Goal: Communication & Community: Connect with others

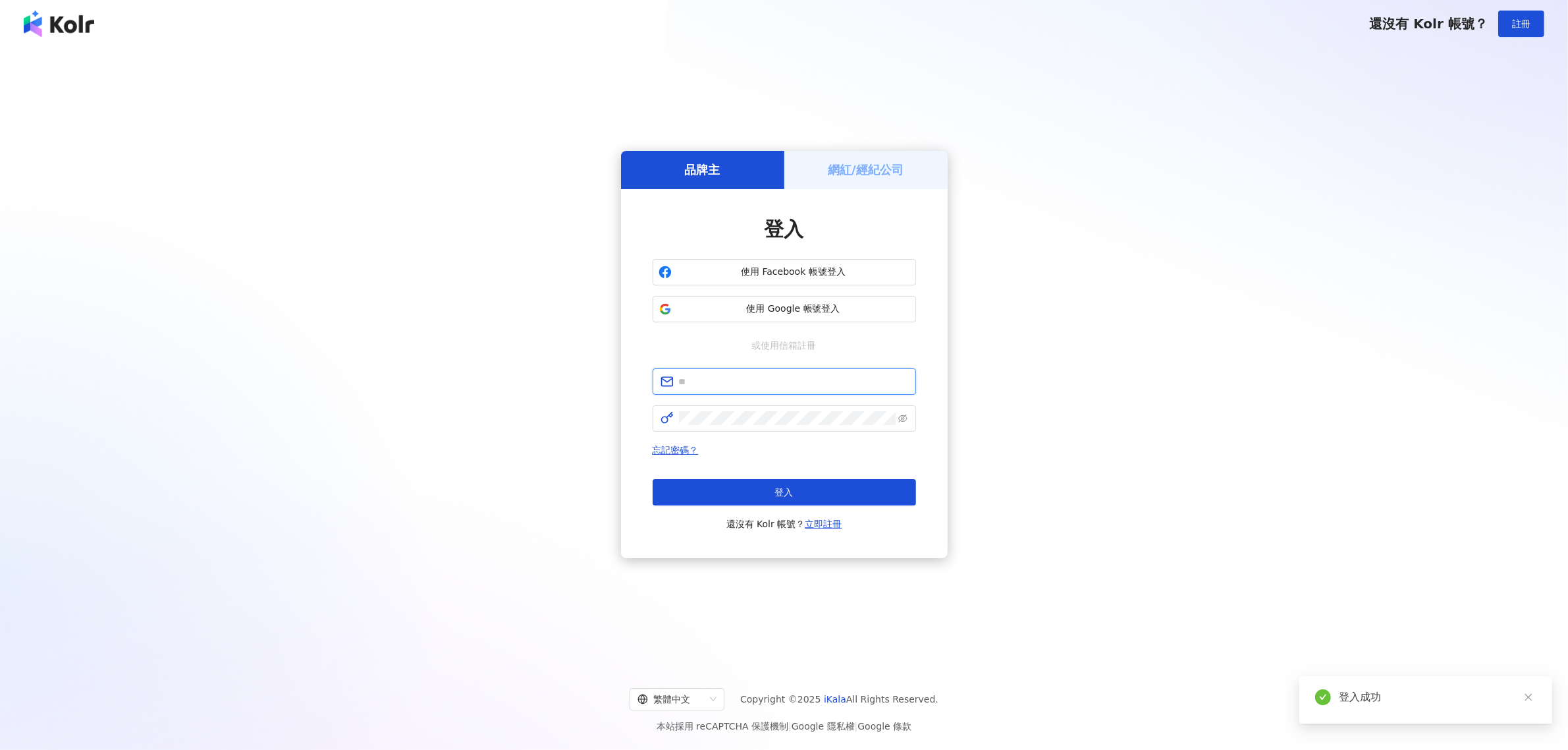
type input "**********"
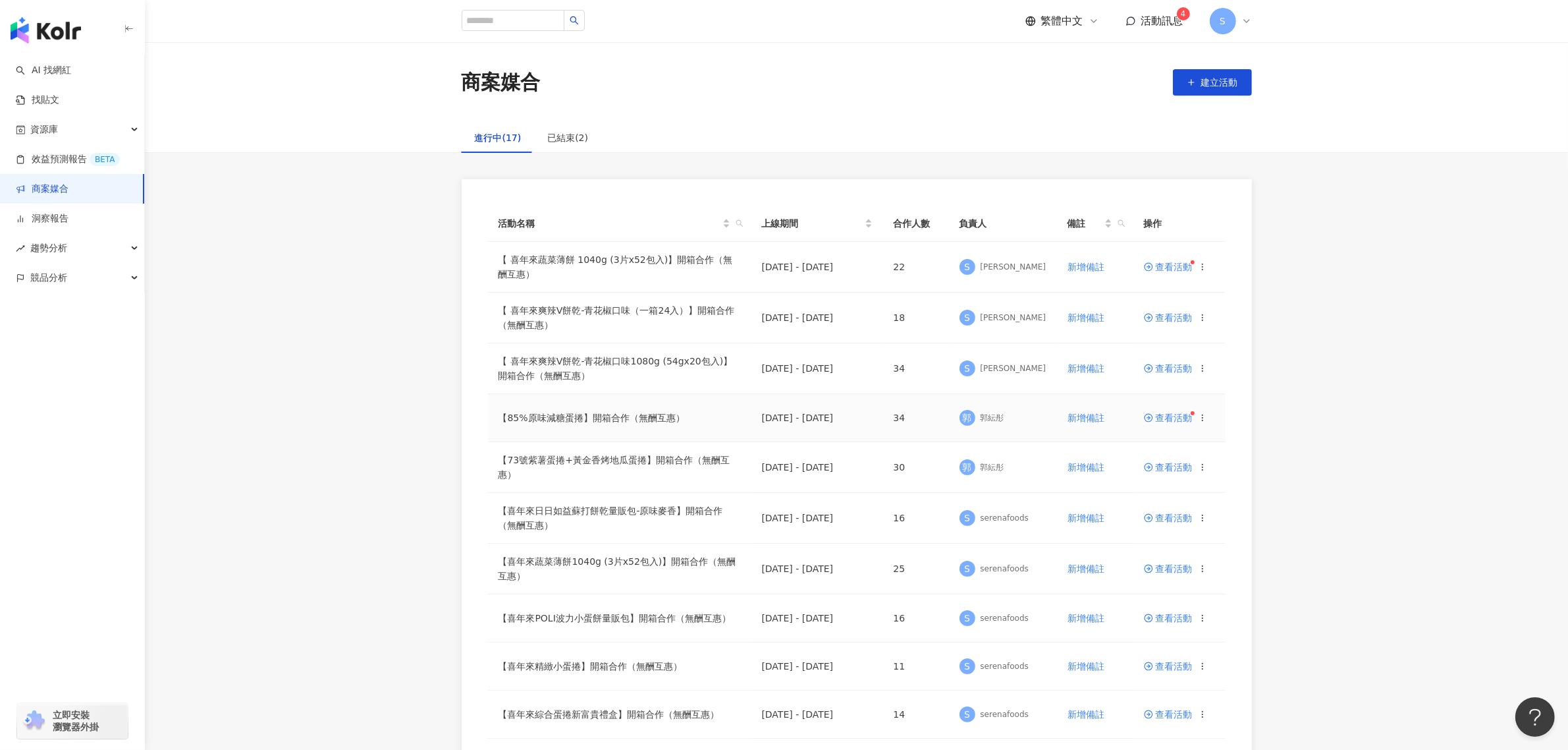
click at [1158, 422] on span "查看活動" at bounding box center [1169, 418] width 49 height 9
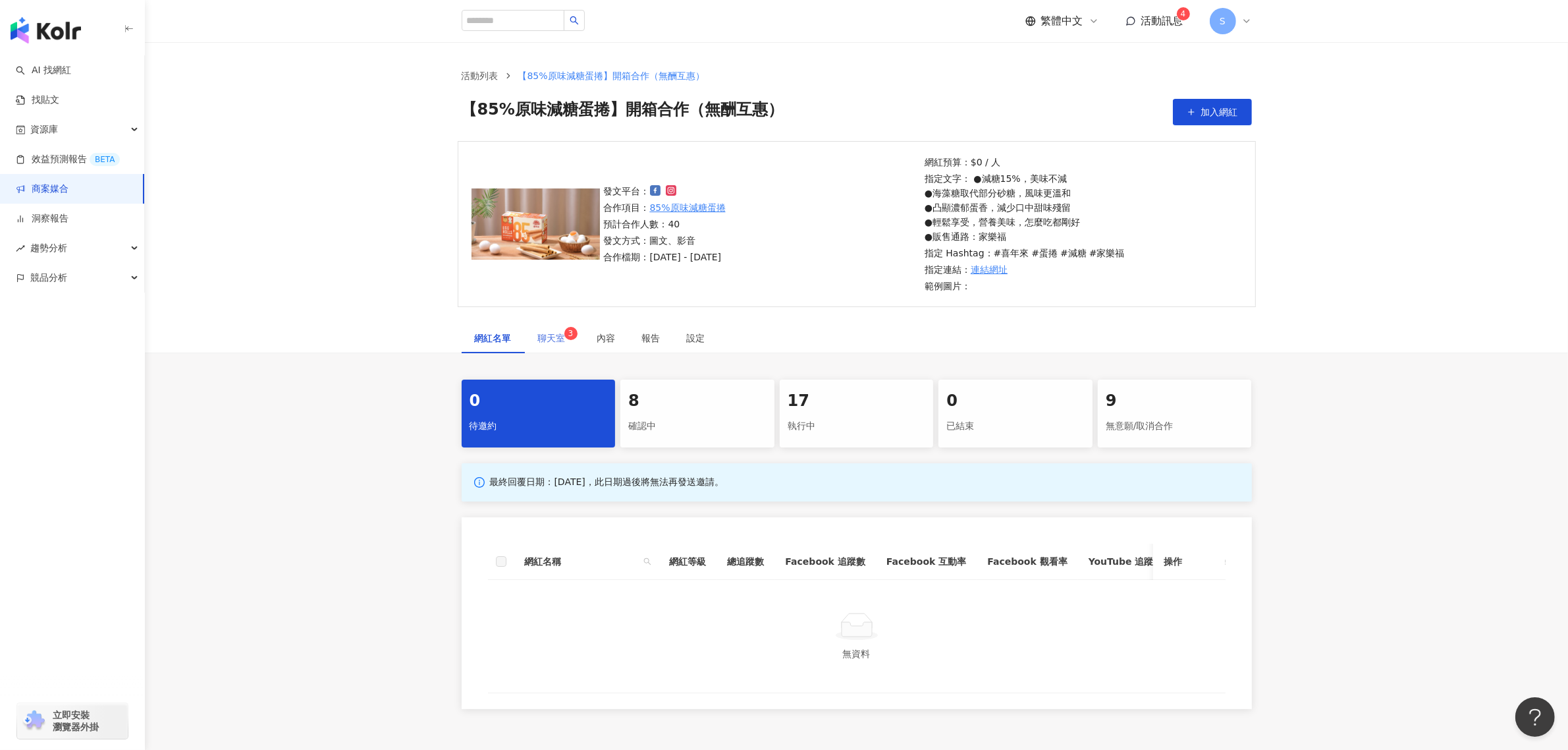
click at [551, 327] on div "聊天室 3" at bounding box center [554, 338] width 59 height 30
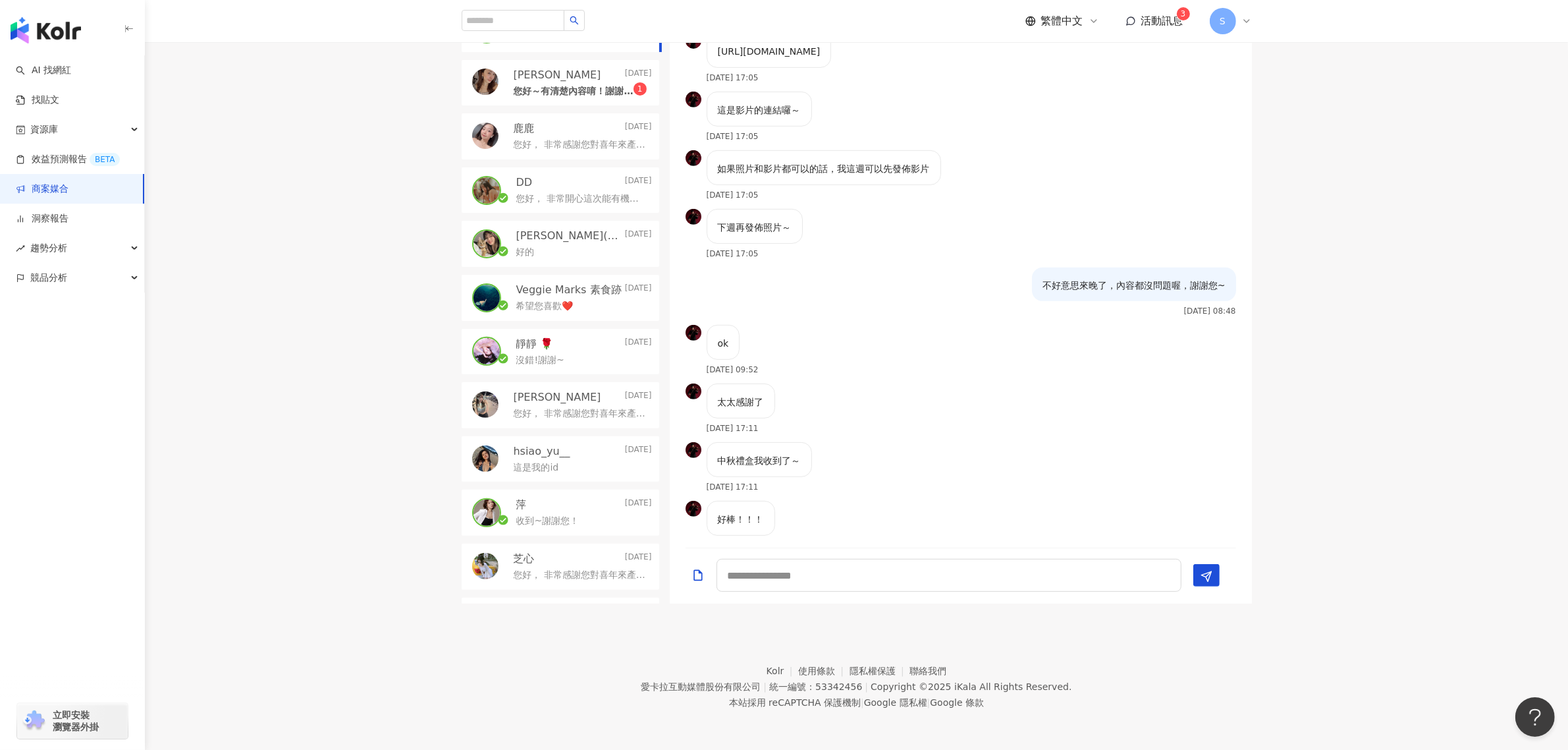
scroll to position [1032, 0]
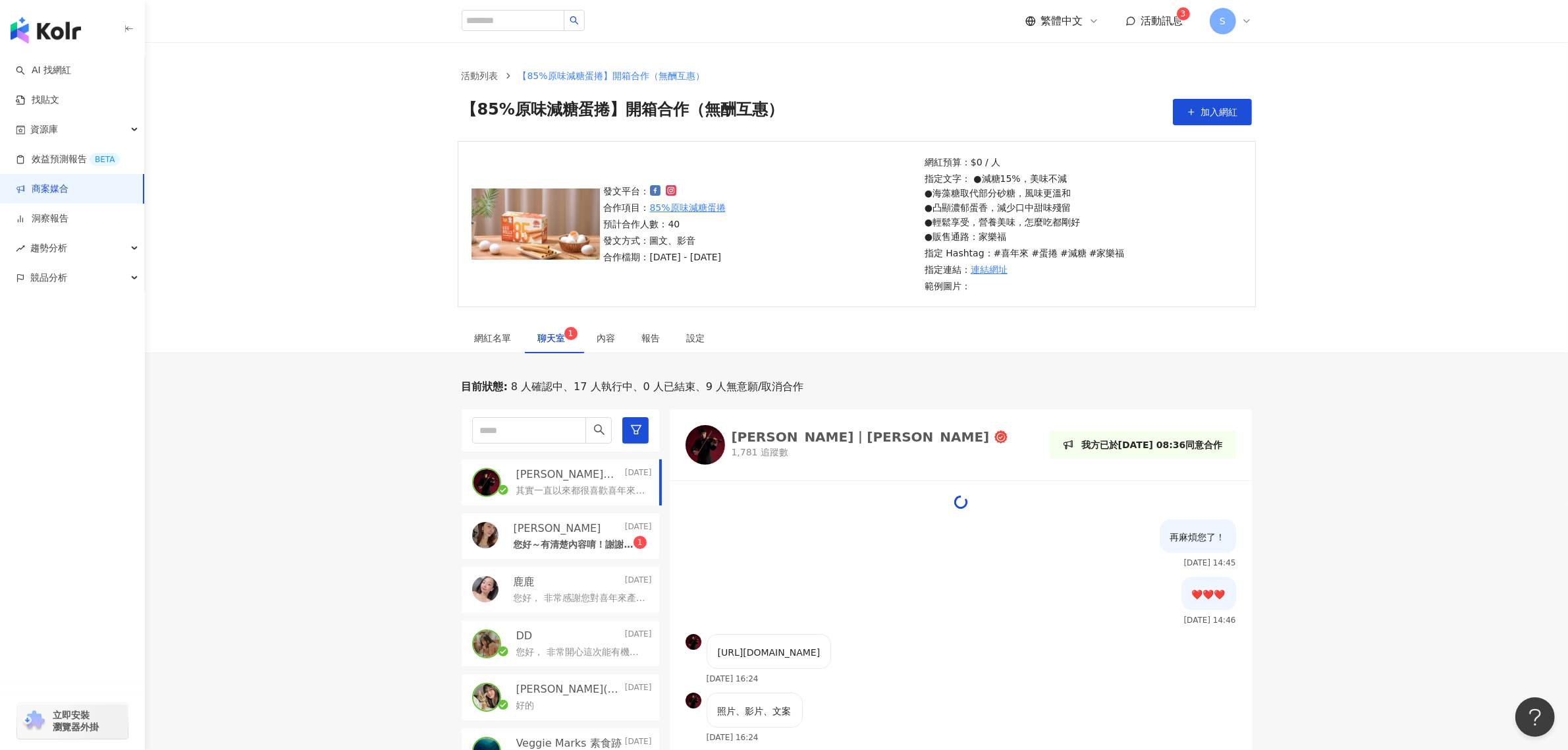
scroll to position [247, 0]
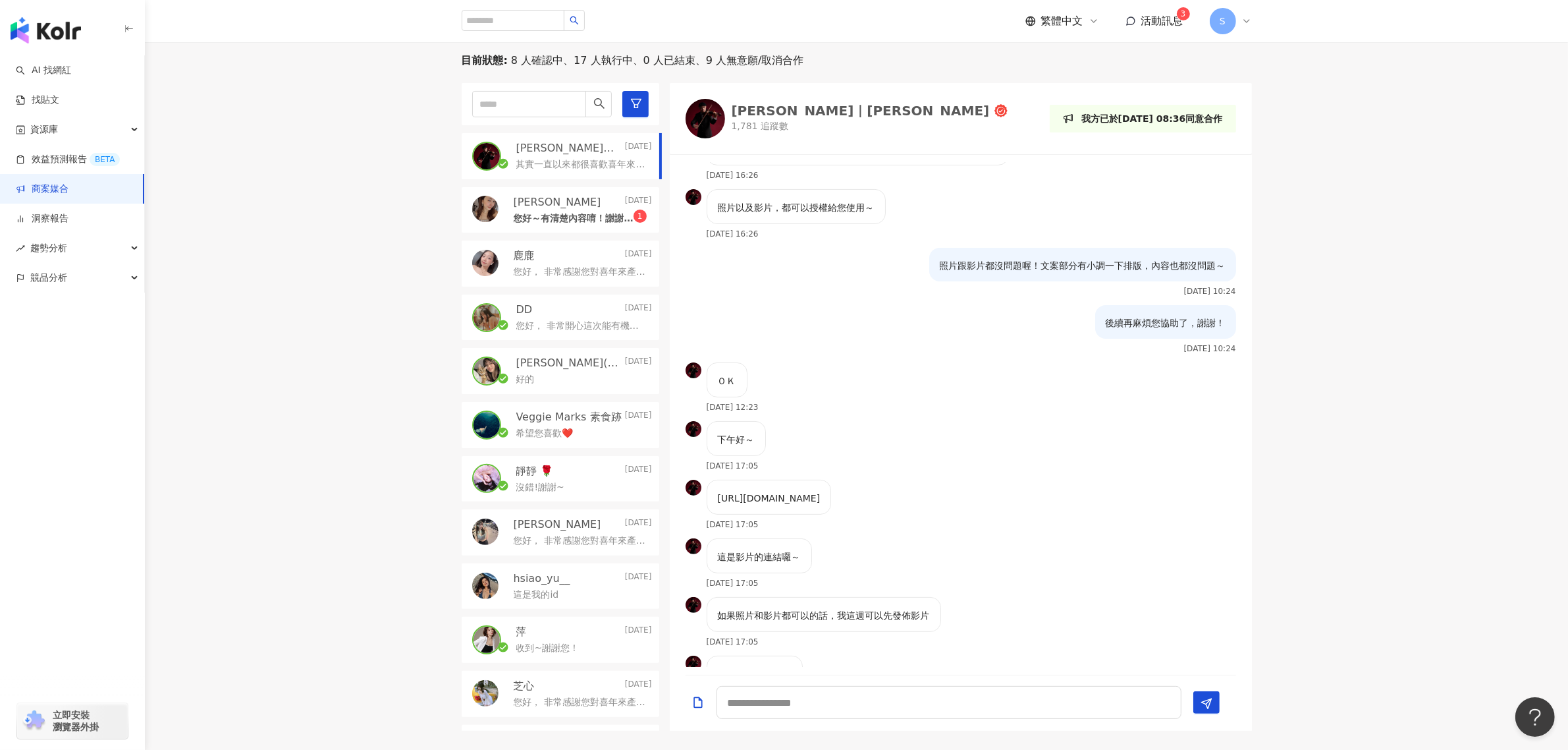
scroll to position [453, 0]
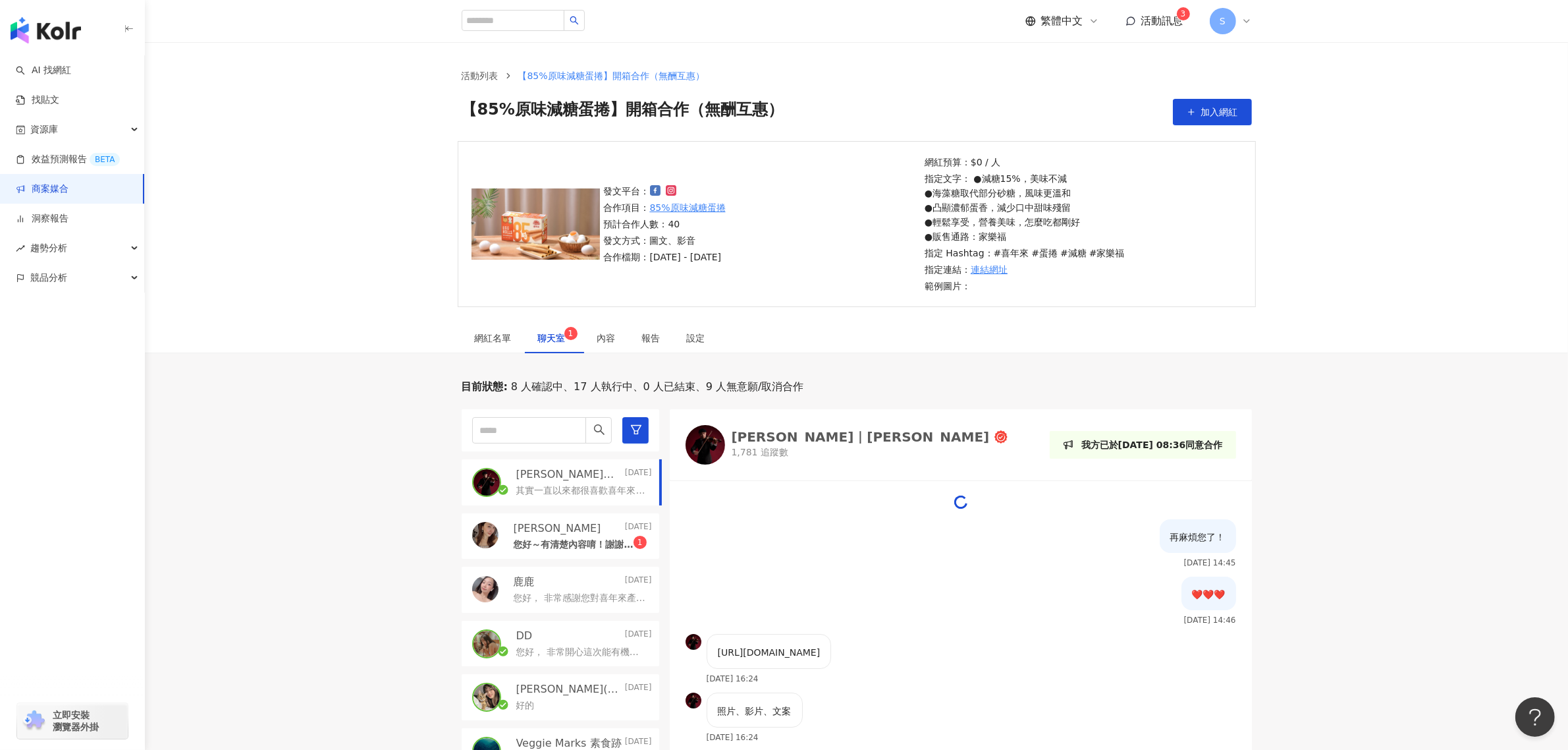
click at [552, 539] on p "您好～有清楚內容唷！謝謝您～" at bounding box center [574, 545] width 120 height 13
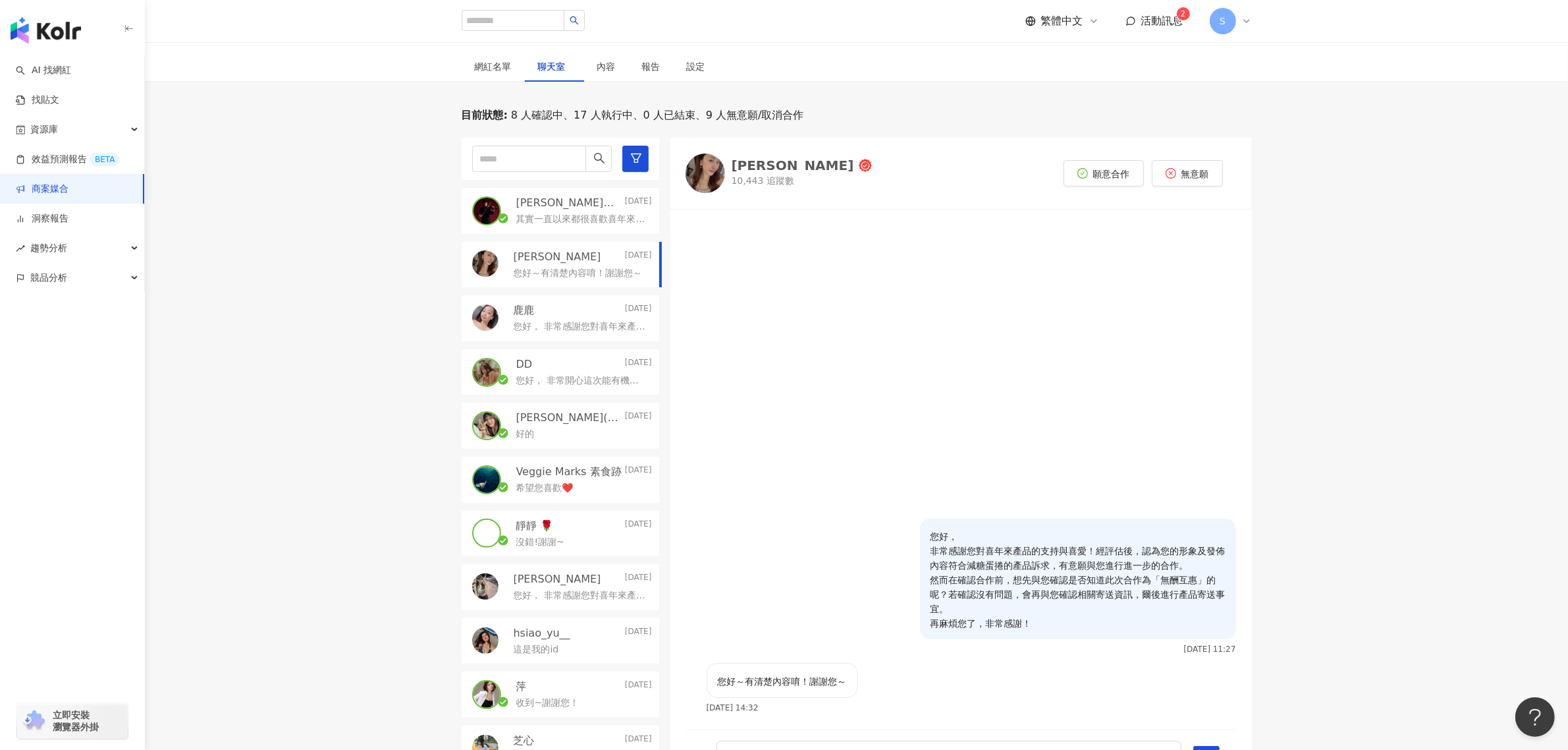
scroll to position [247, 0]
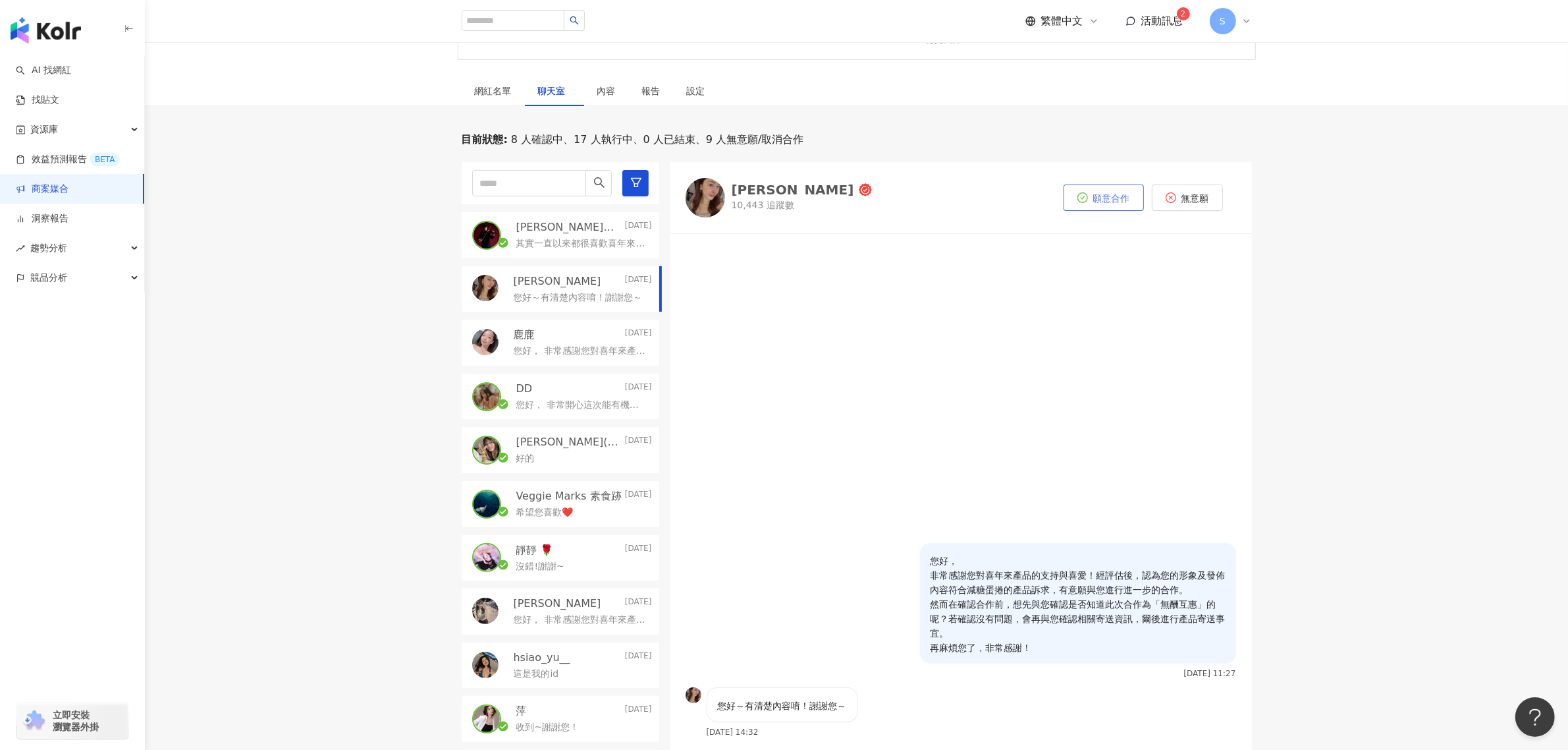
click at [1106, 186] on button "願意合作" at bounding box center [1104, 198] width 81 height 27
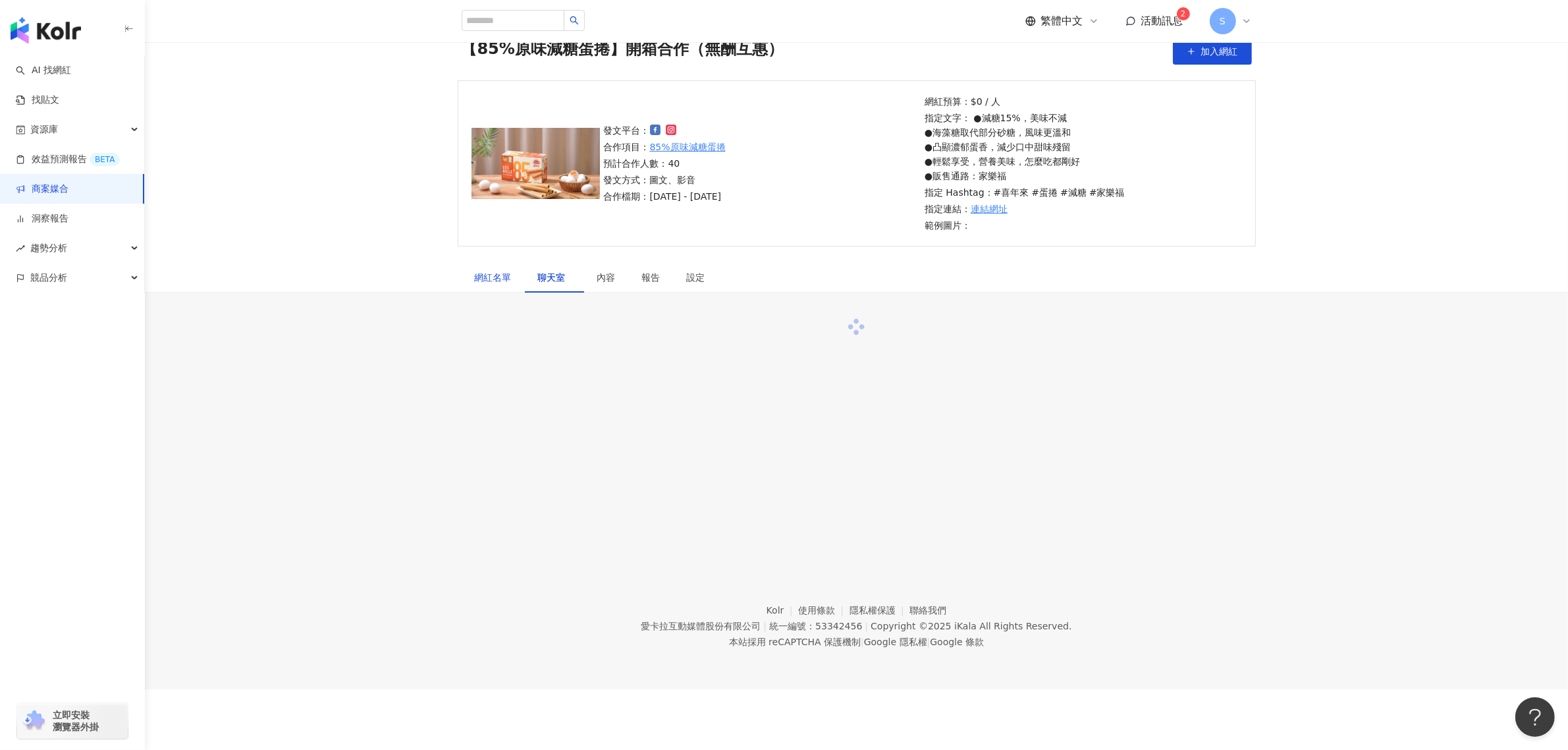
click at [496, 272] on div "網紅名單" at bounding box center [494, 277] width 37 height 14
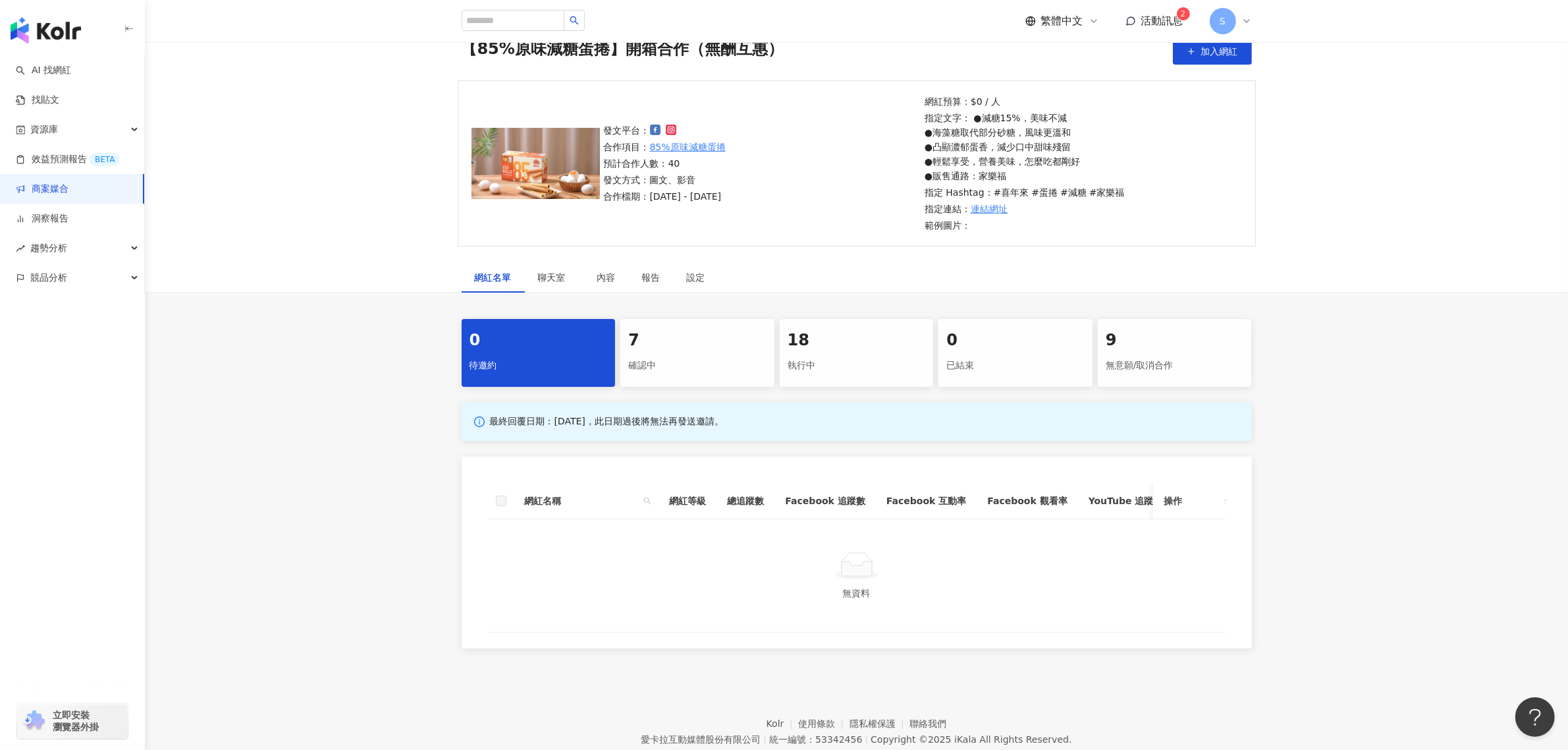
click at [817, 343] on div "18" at bounding box center [857, 340] width 138 height 22
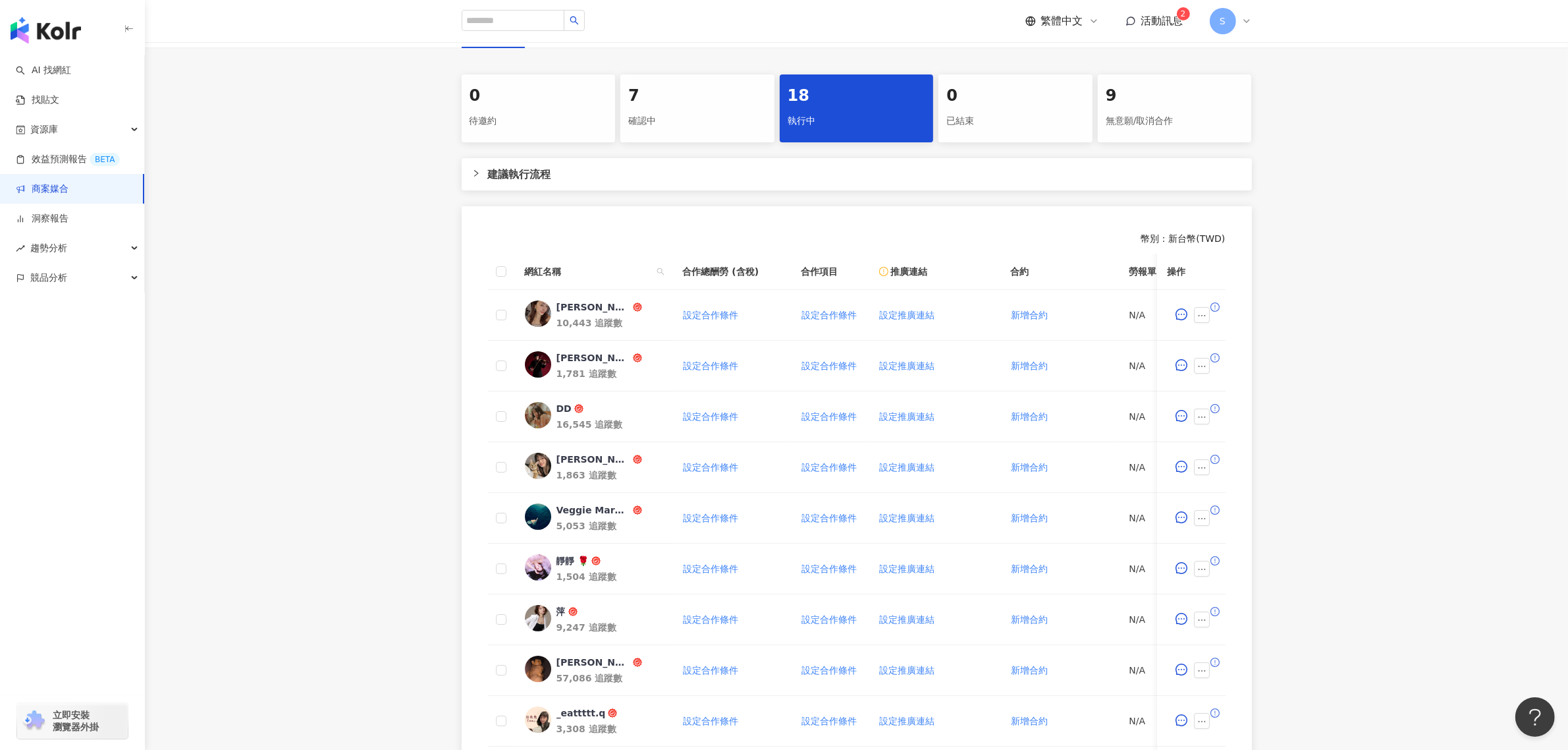
scroll to position [308, 0]
click at [1204, 310] on icon "ellipsis" at bounding box center [1202, 313] width 9 height 9
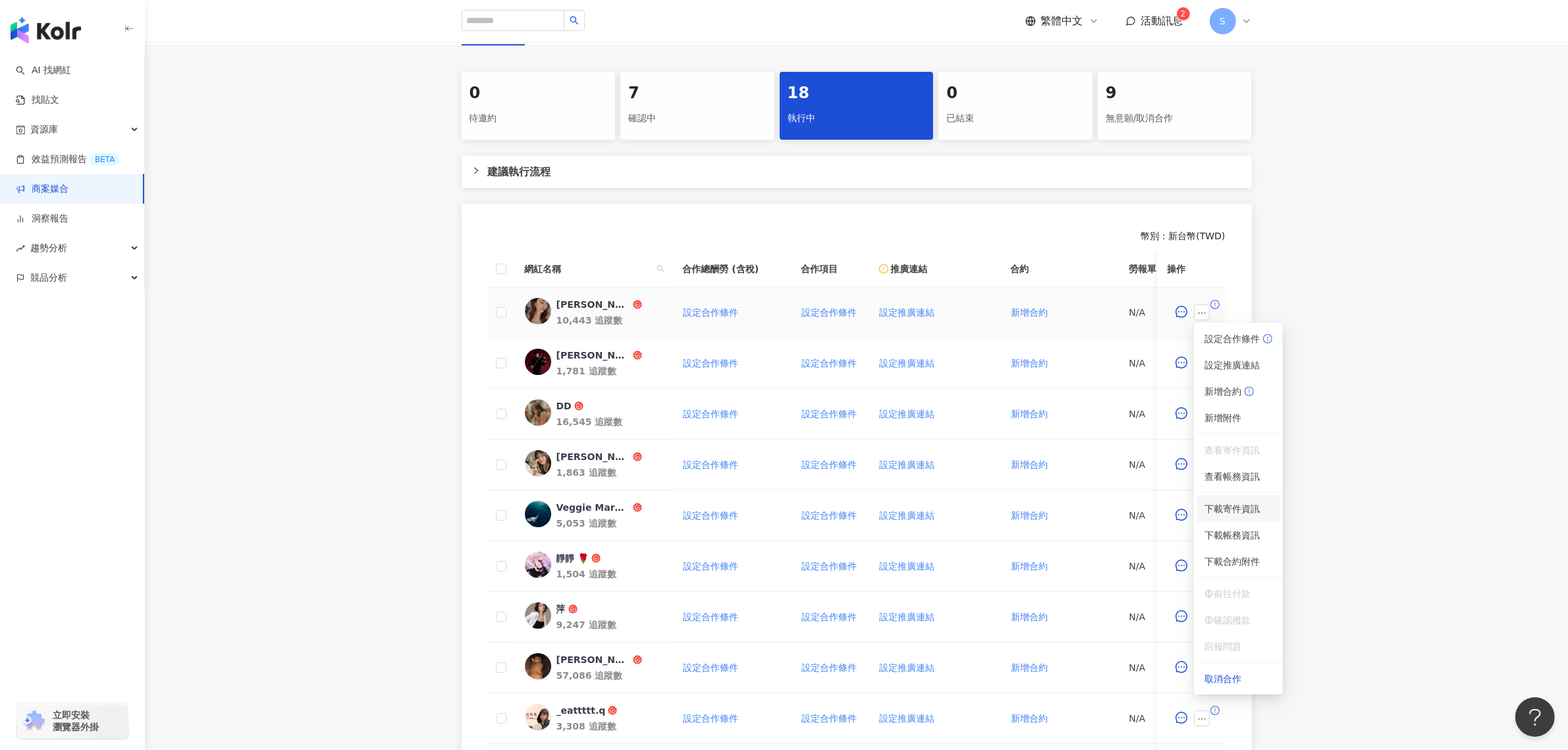
click at [1233, 504] on span "下載寄件資訊" at bounding box center [1238, 508] width 68 height 14
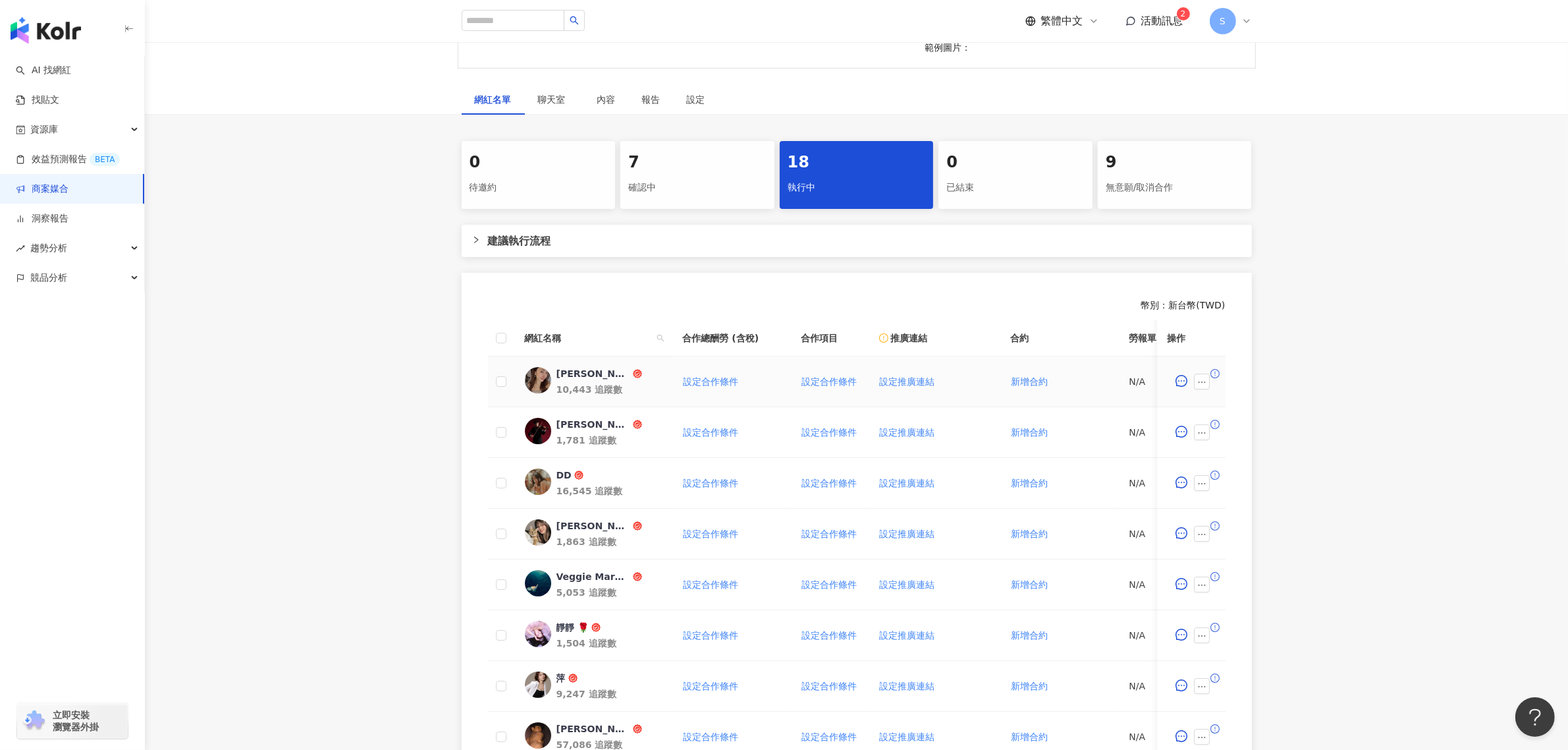
scroll to position [143, 0]
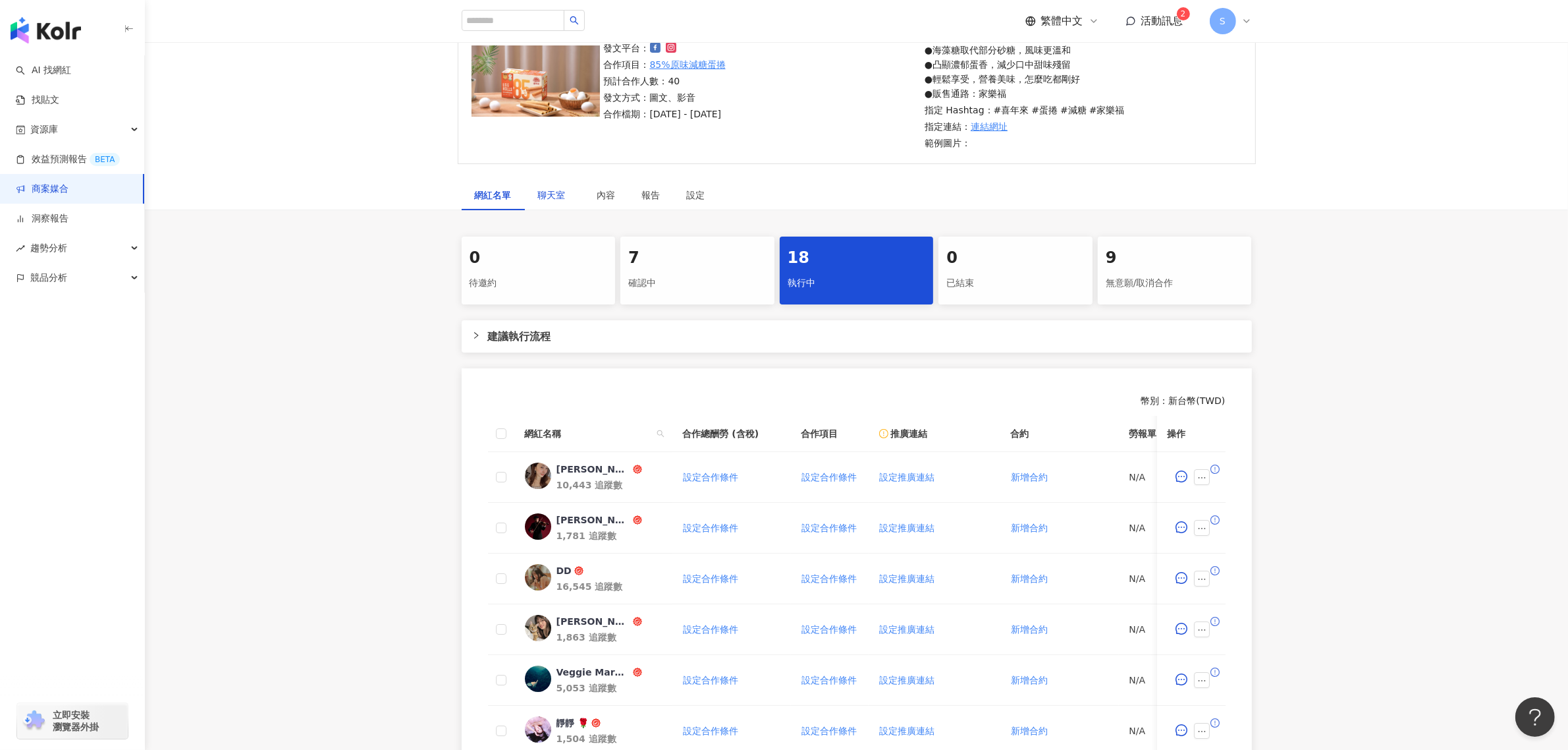
click at [548, 202] on div "聊天室" at bounding box center [554, 195] width 33 height 14
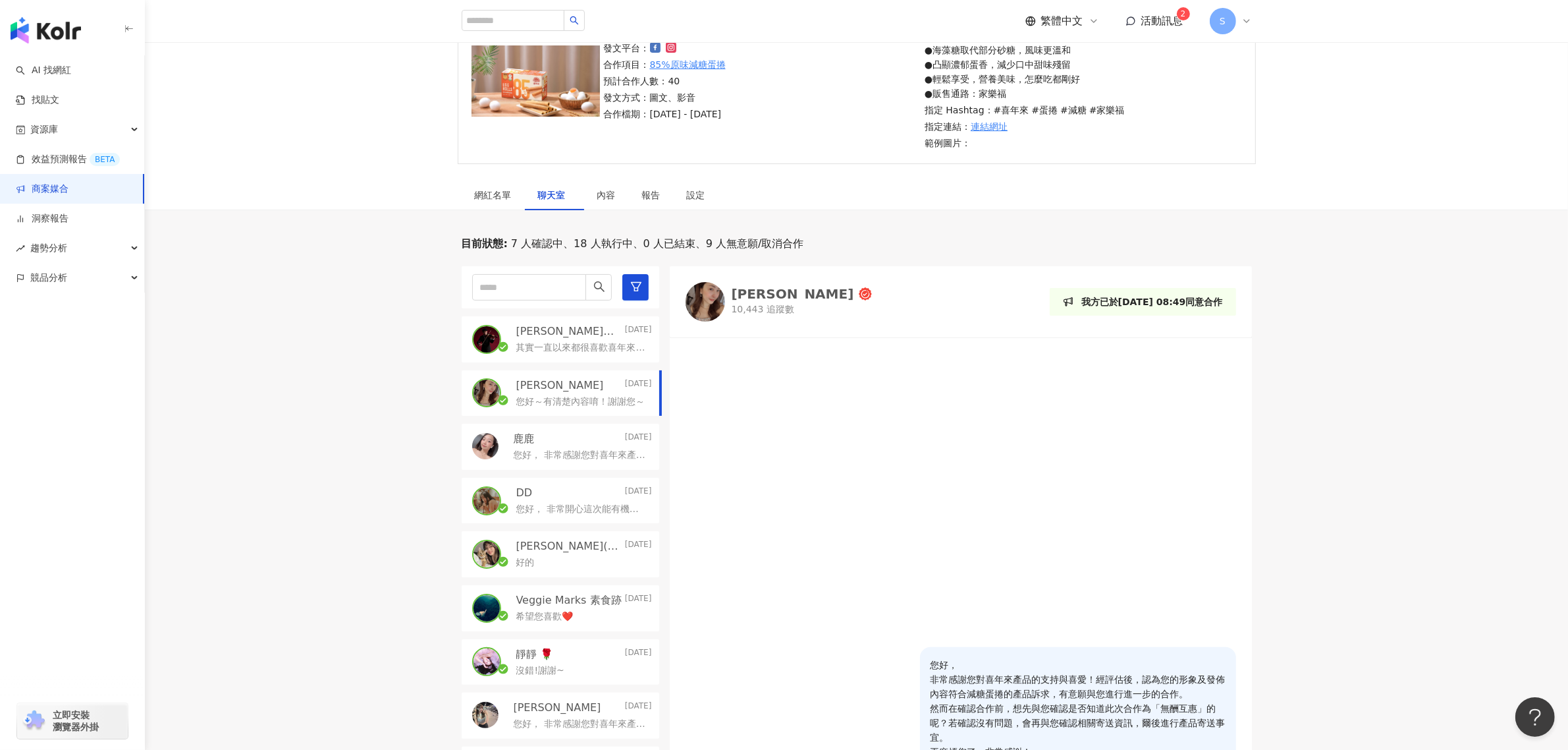
click at [541, 453] on p "您好， 非常感謝您對喜年來產品的支持與喜愛！經評估後，認為您的形象及發佈內容符合減糖蛋捲的產品訴求，有意願與您進行進一步的合作。 然而在確認合作前，想先與您確…" at bounding box center [580, 455] width 133 height 13
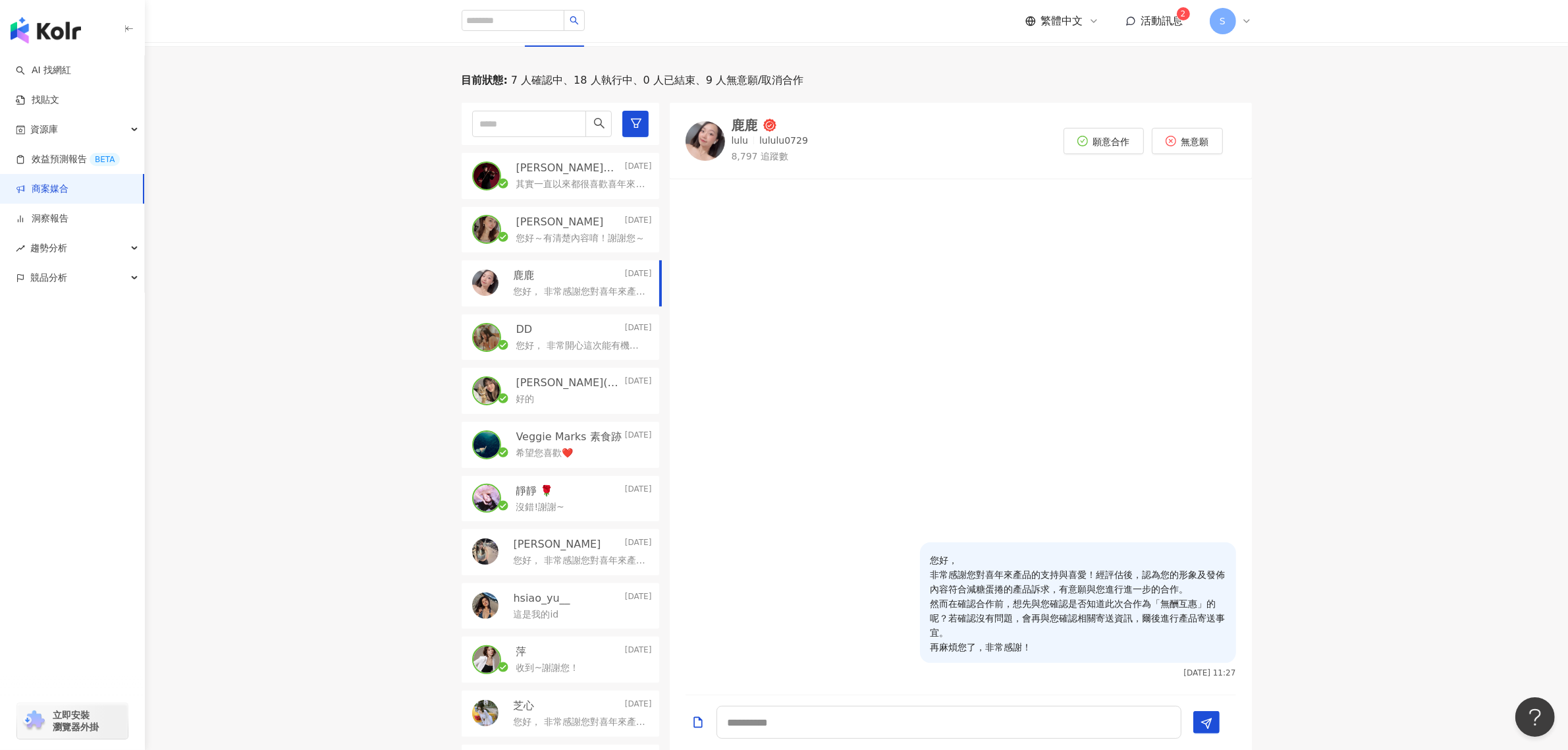
scroll to position [308, 0]
click at [557, 327] on div "DD 2025/9/22" at bounding box center [584, 328] width 135 height 14
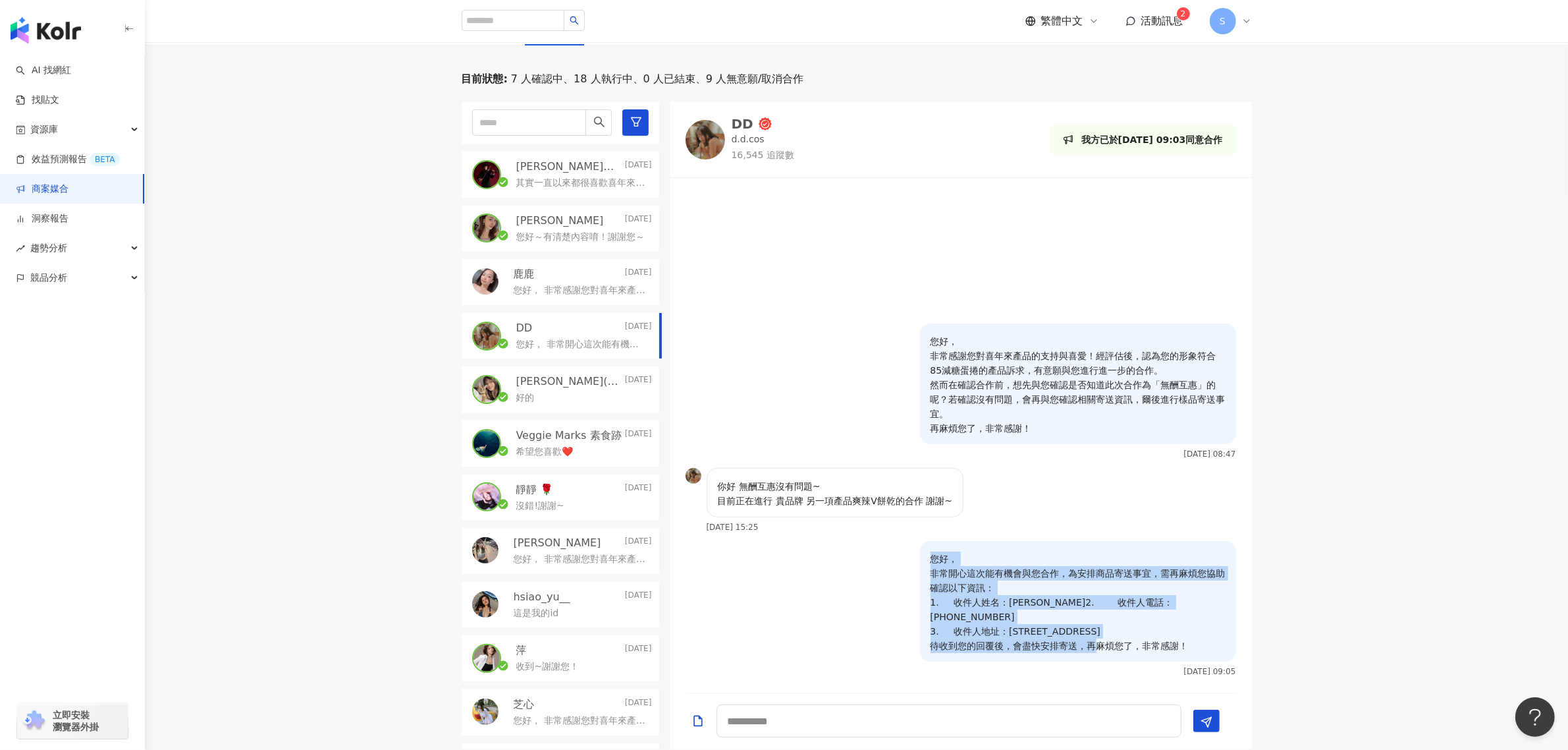
drag, startPoint x: 1206, startPoint y: 653, endPoint x: 932, endPoint y: 555, distance: 291.0
click at [932, 555] on p "您好， 非常開心這次能有機會與您合作，為安排商品寄送事宜，需再麻煩您協助確認以下資訊： 1. 收件人姓名：[PERSON_NAME]2. 收件人電話：[PHO…" at bounding box center [1078, 602] width 295 height 101
copy p "您好， 非常開心這次能有機會與您合作，為安排商品寄送事宜，需再麻煩您協助確認以下資訊： 1. 收件人姓名：[PERSON_NAME]2. 收件人電話：[PHO…"
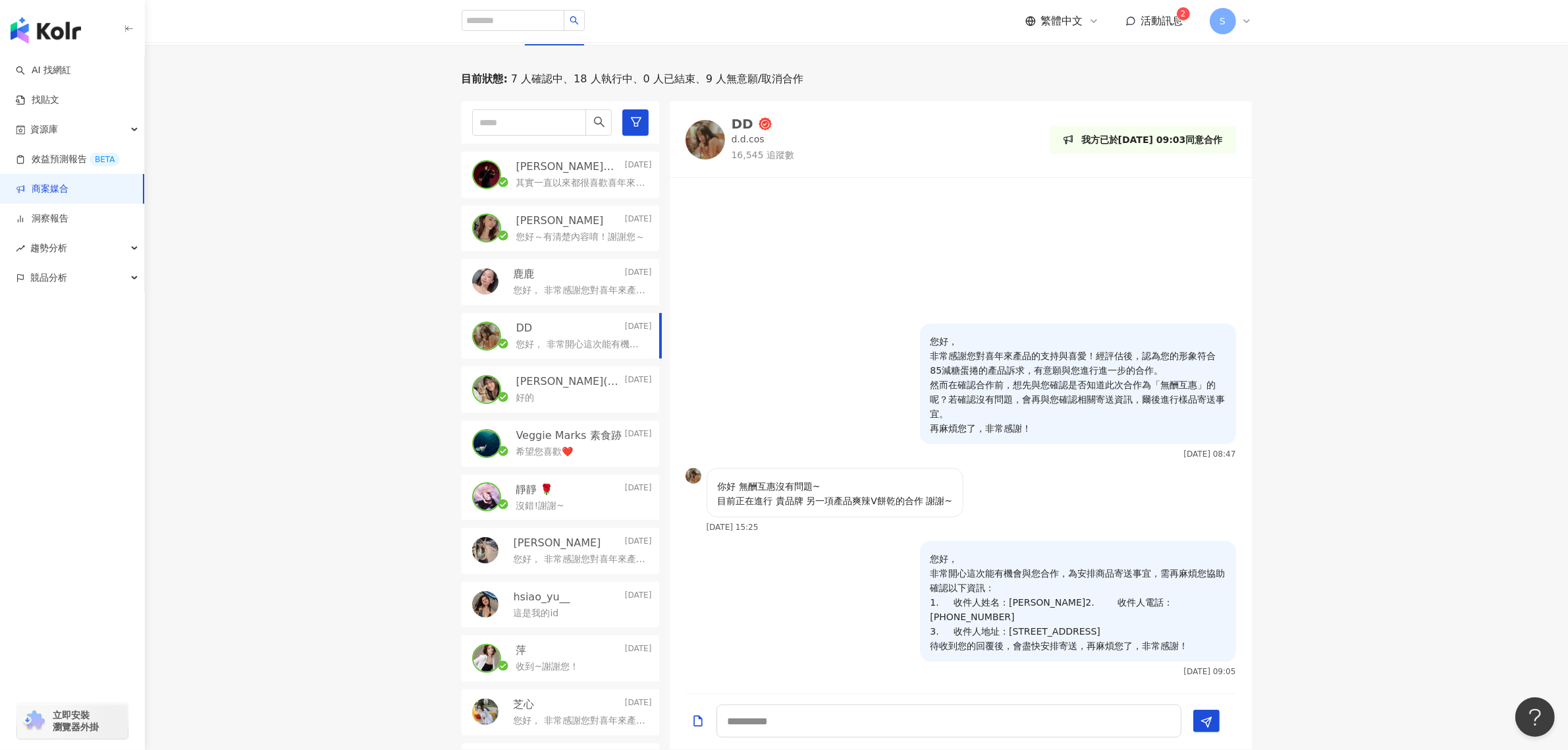
click at [560, 221] on p "[PERSON_NAME]" at bounding box center [560, 221] width 87 height 14
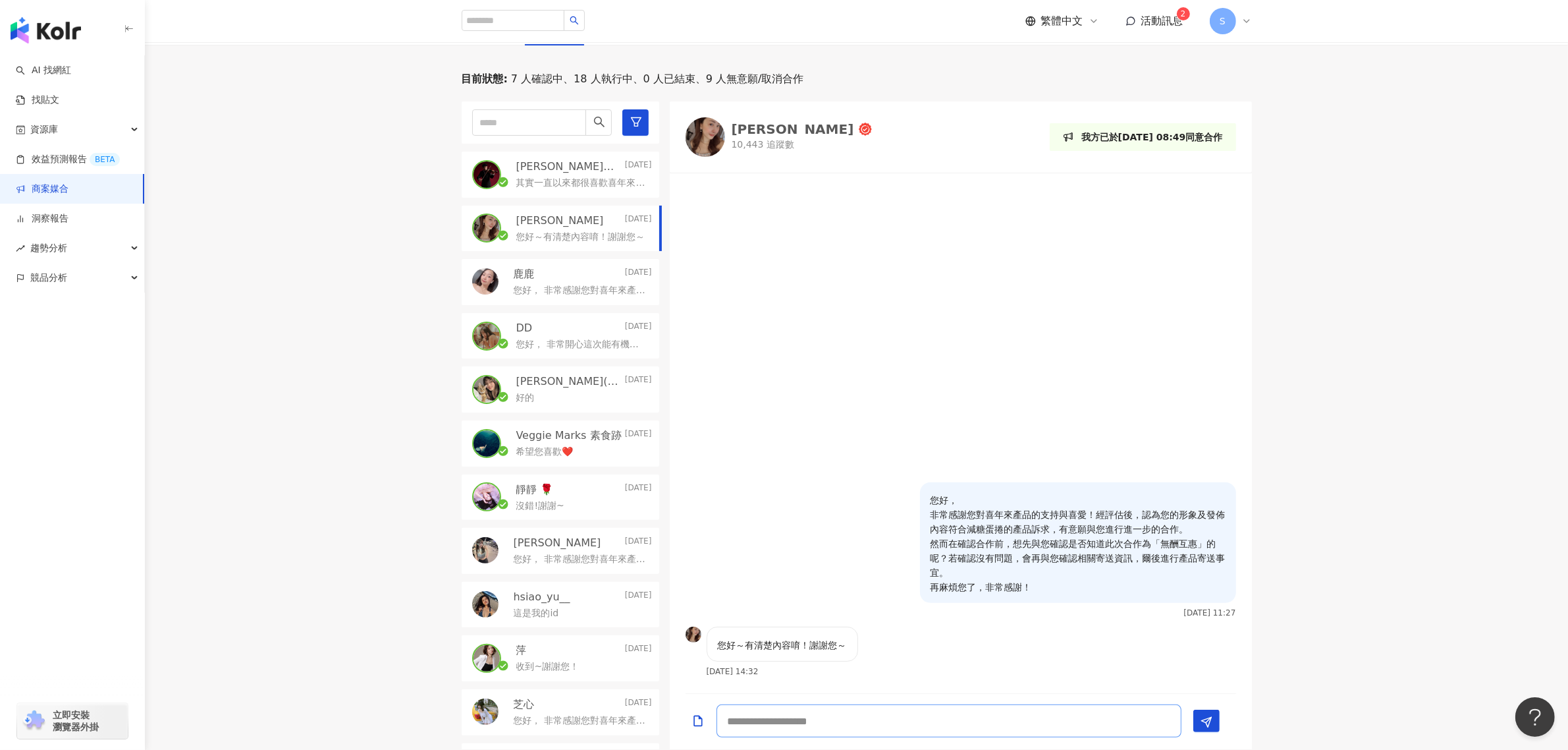
click at [913, 717] on textarea at bounding box center [949, 720] width 465 height 33
paste textarea "**********"
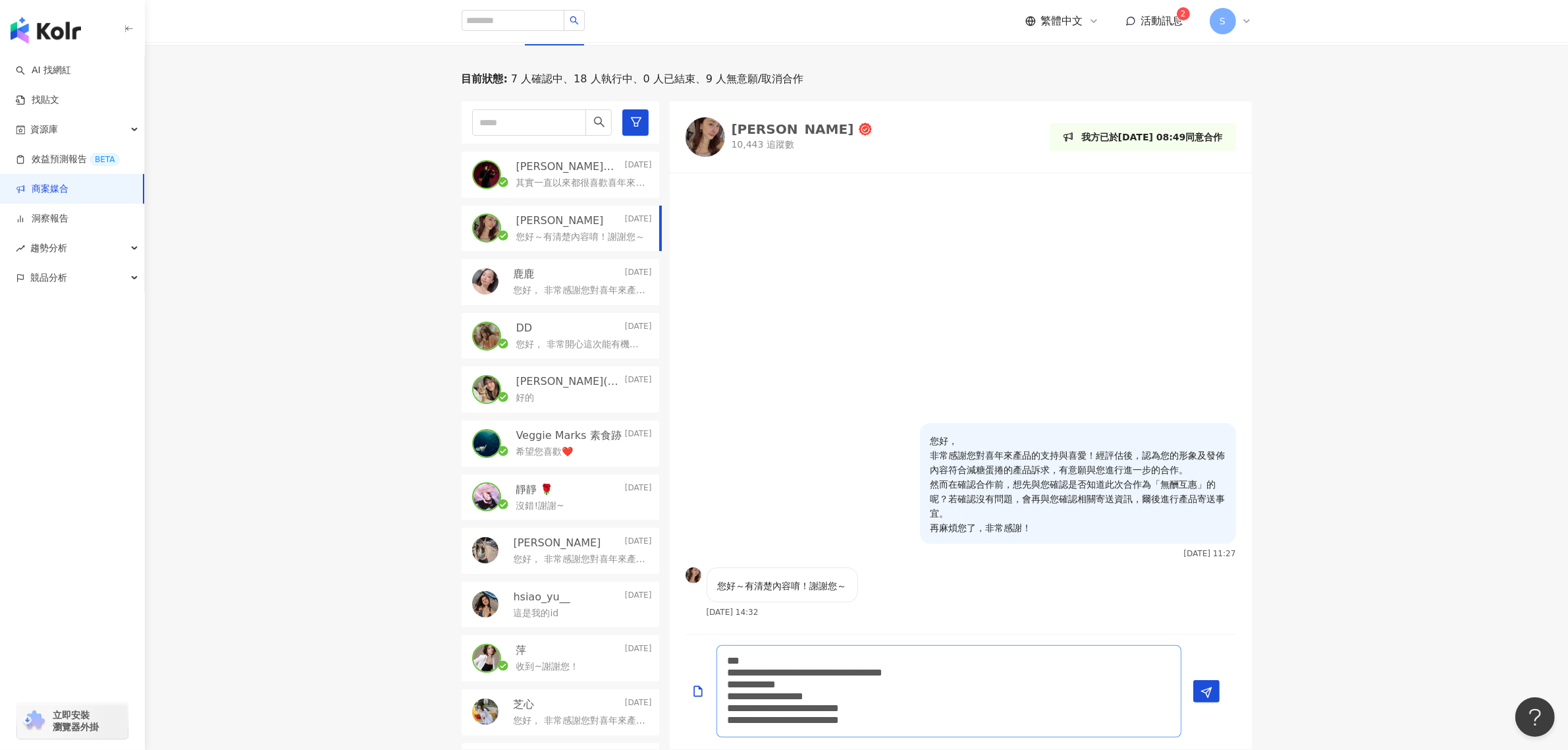
drag, startPoint x: 817, startPoint y: 684, endPoint x: 810, endPoint y: 683, distance: 7.1
click at [810, 683] on textarea "**********" at bounding box center [949, 691] width 465 height 92
paste textarea
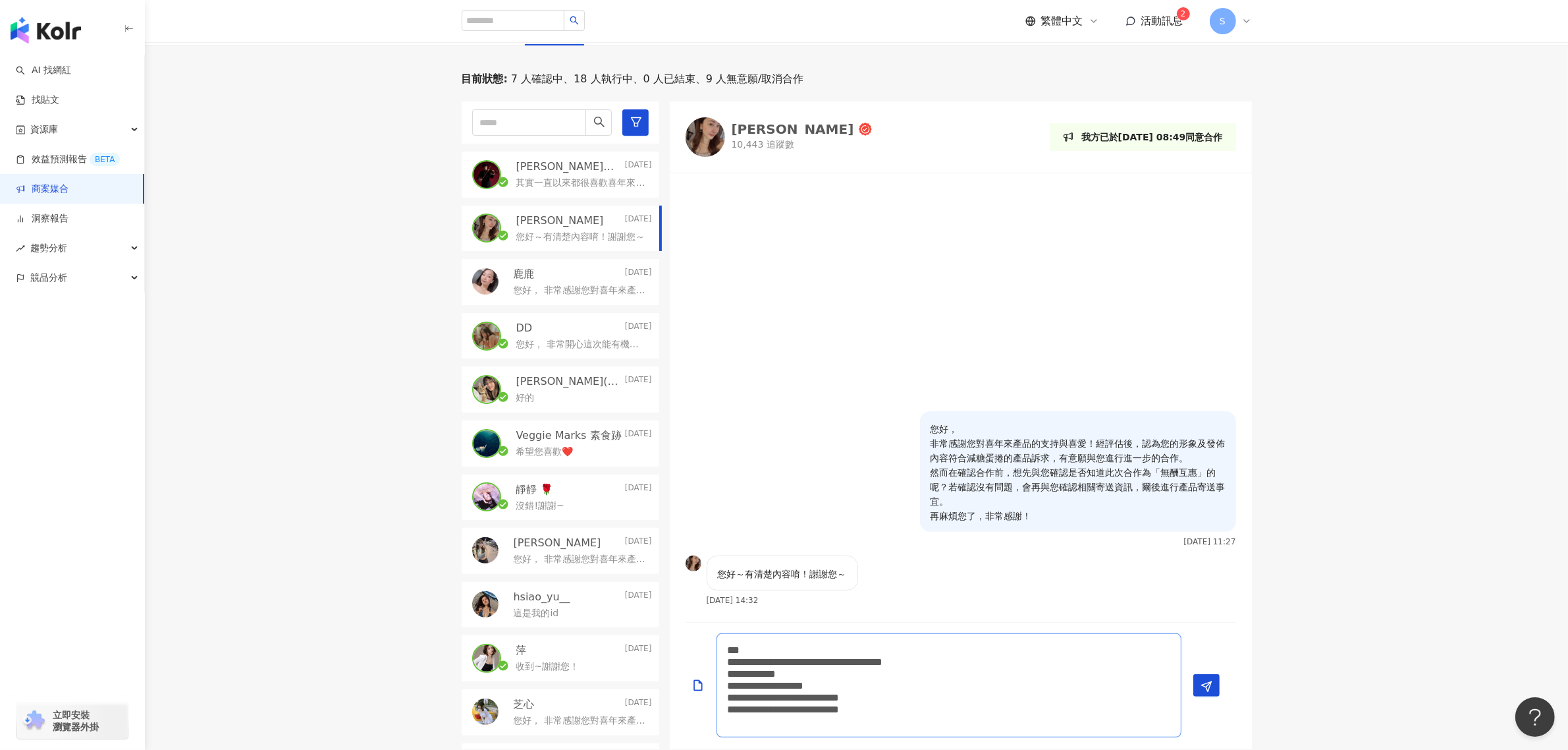
scroll to position [0, 0]
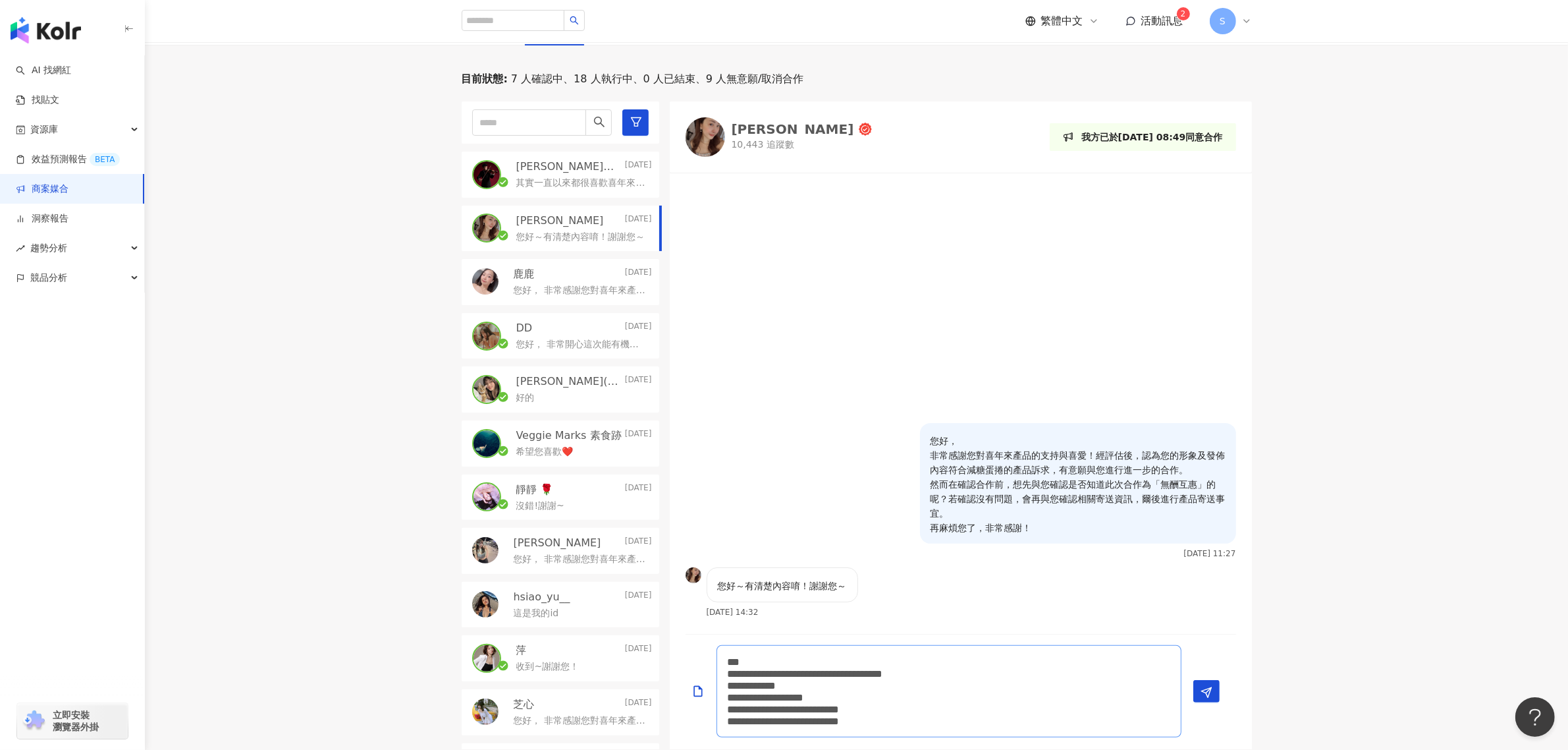
drag, startPoint x: 884, startPoint y: 695, endPoint x: 811, endPoint y: 695, distance: 73.0
click at [811, 695] on textarea "**********" at bounding box center [949, 691] width 465 height 92
paste textarea
drag, startPoint x: 976, startPoint y: 710, endPoint x: 810, endPoint y: 709, distance: 166.0
click at [810, 709] on textarea "**********" at bounding box center [949, 691] width 465 height 92
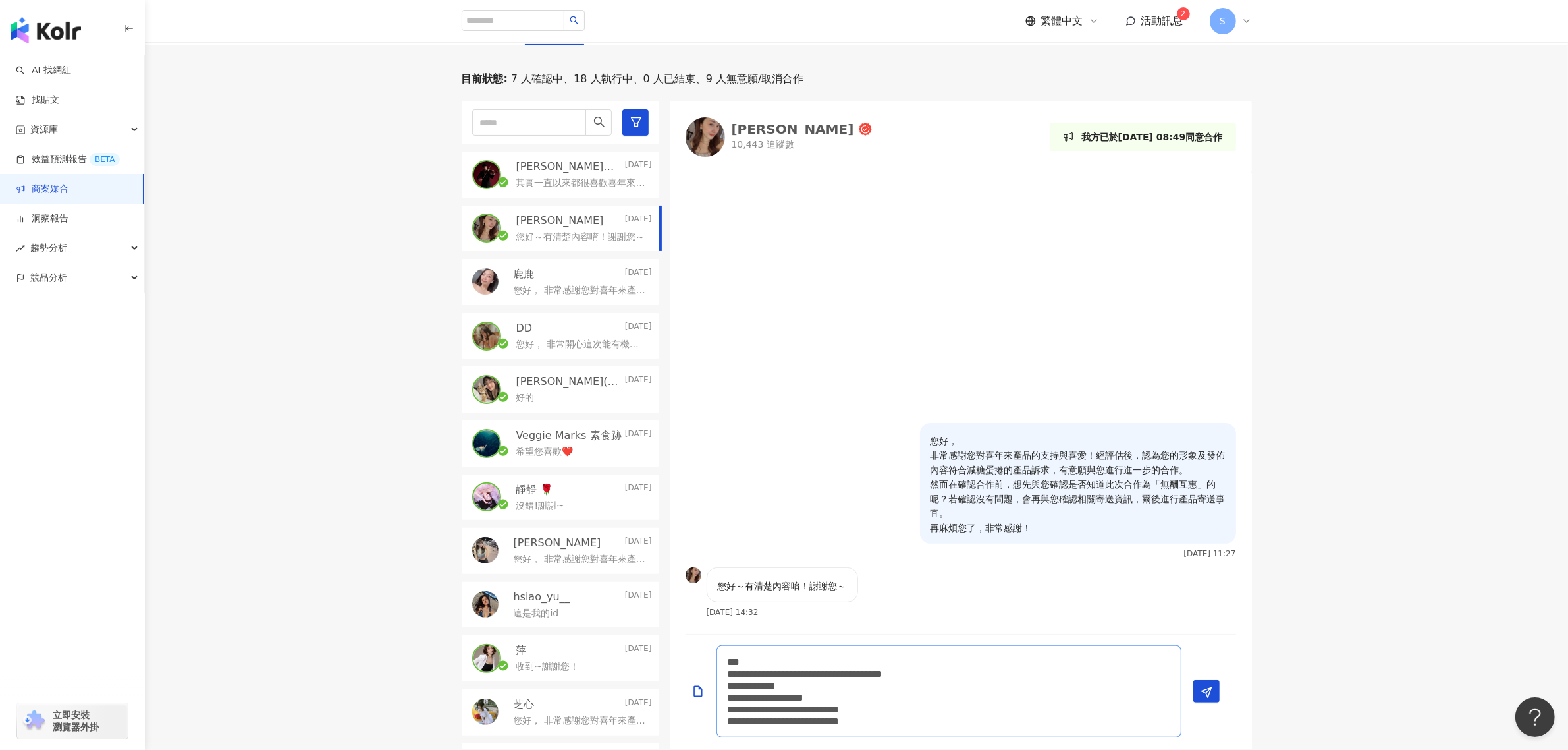
paste textarea "*"
type textarea "**********"
click at [1212, 693] on icon "Send" at bounding box center [1207, 693] width 12 height 12
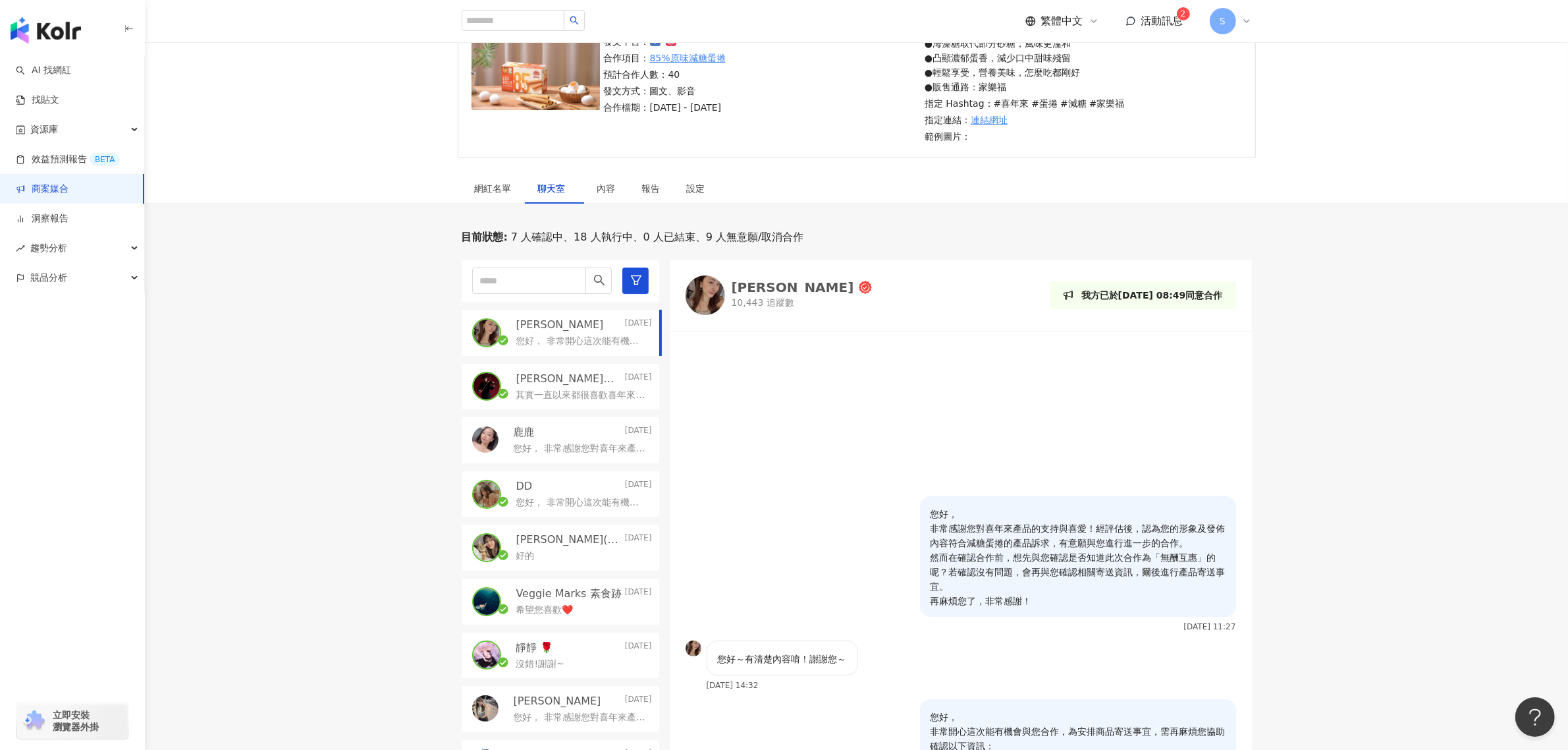
scroll to position [143, 0]
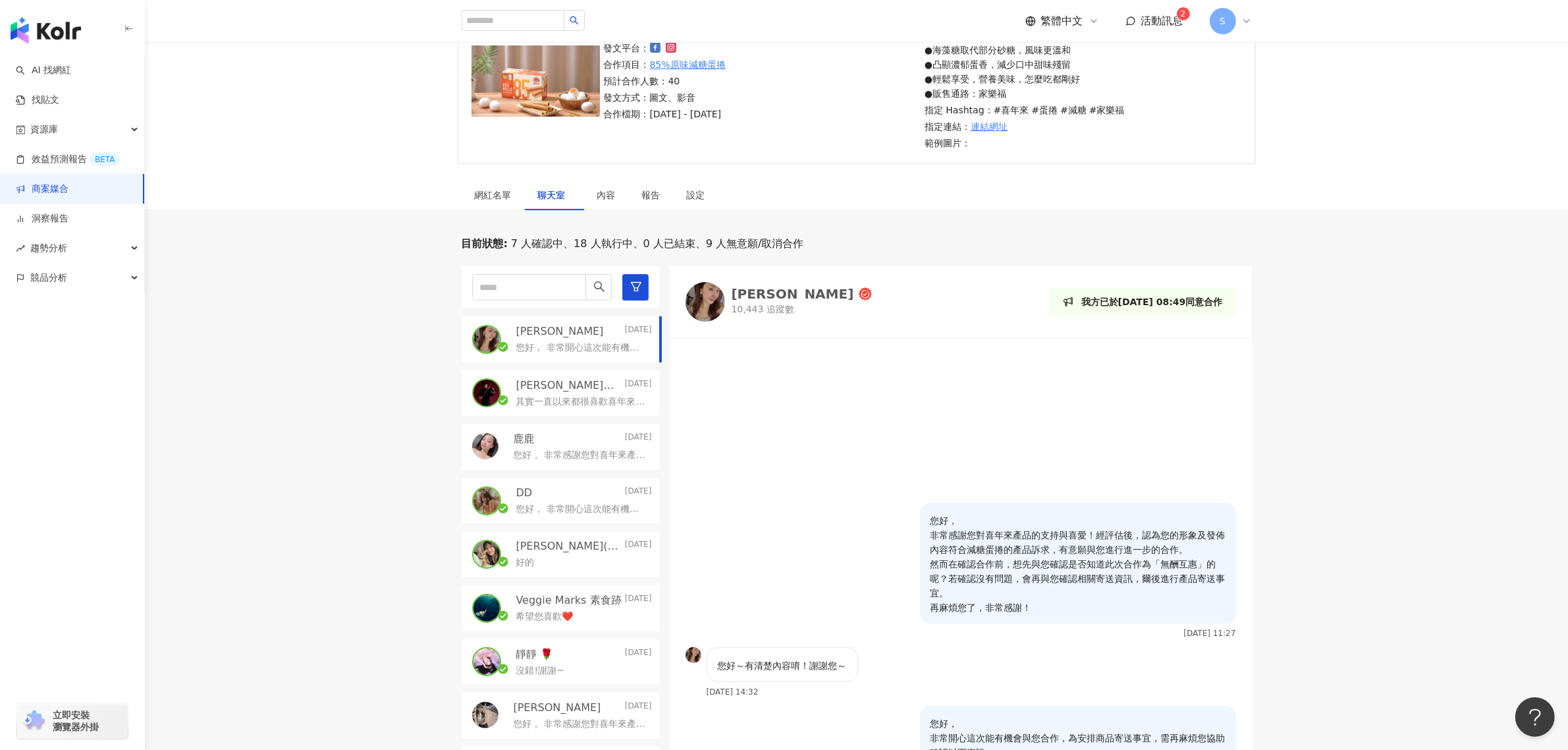
click at [68, 188] on link "商案媒合" at bounding box center [42, 189] width 52 height 13
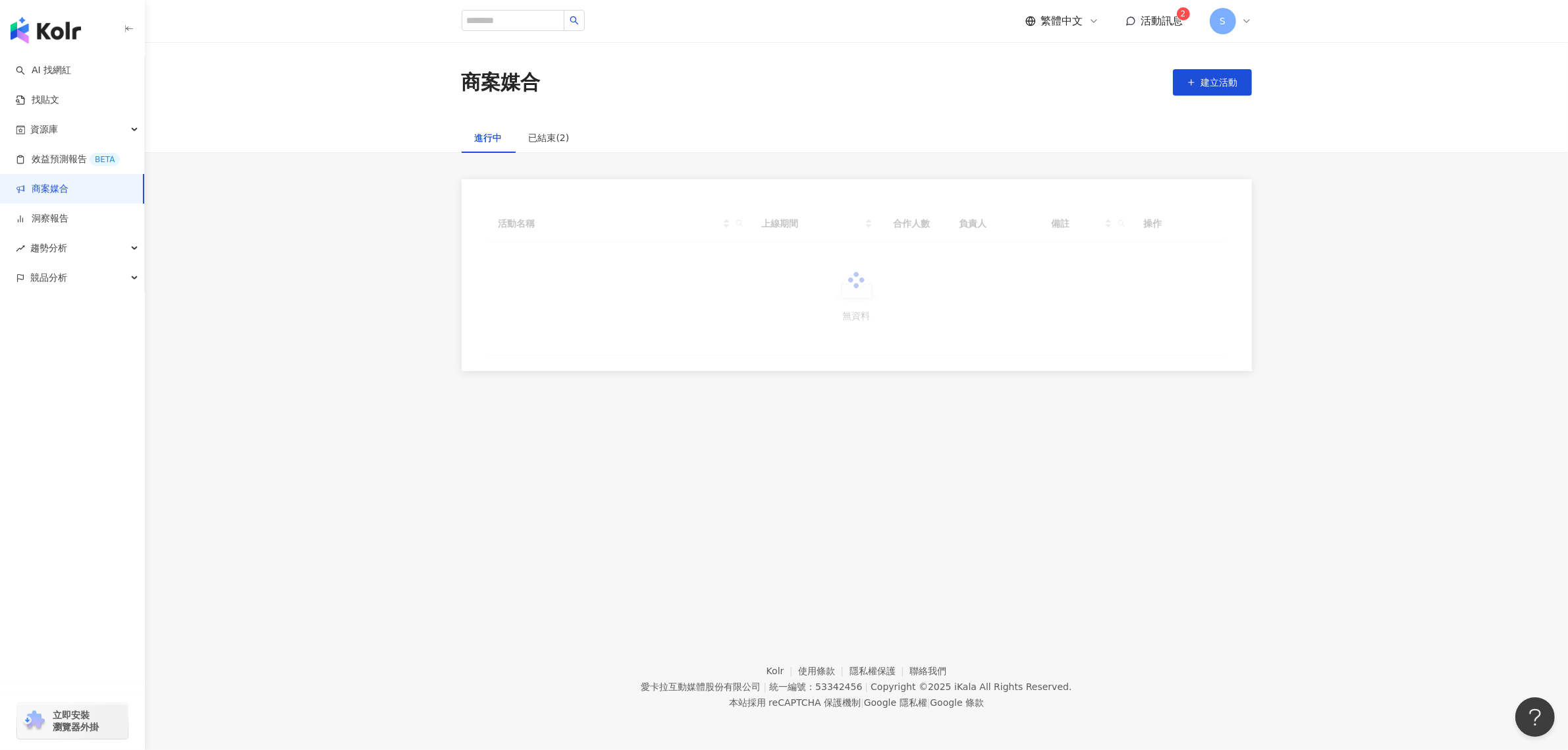
drag, startPoint x: 965, startPoint y: 431, endPoint x: 897, endPoint y: 399, distance: 75.2
click at [1154, 355] on div at bounding box center [857, 280] width 738 height 150
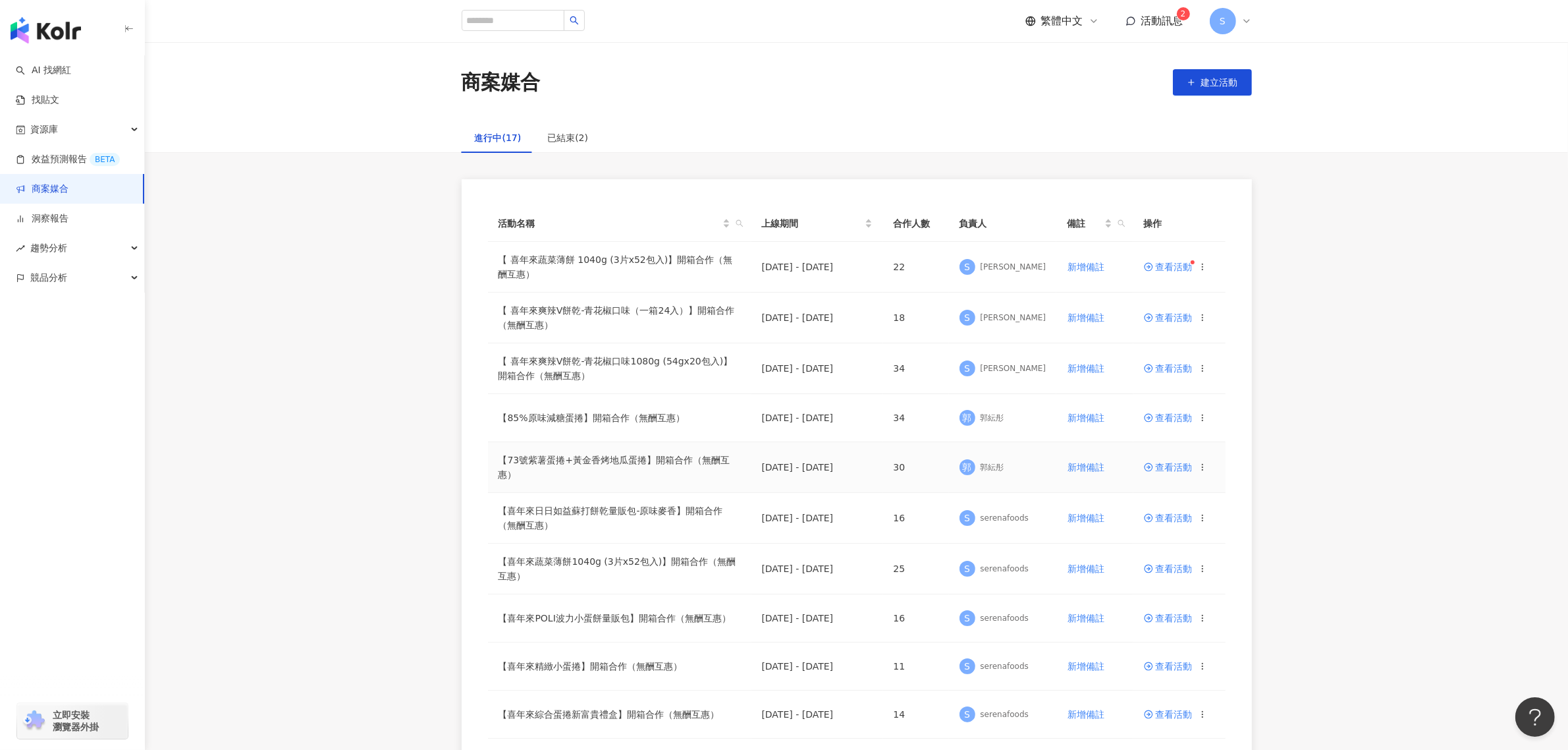
click at [1167, 466] on span "查看活動" at bounding box center [1169, 467] width 49 height 9
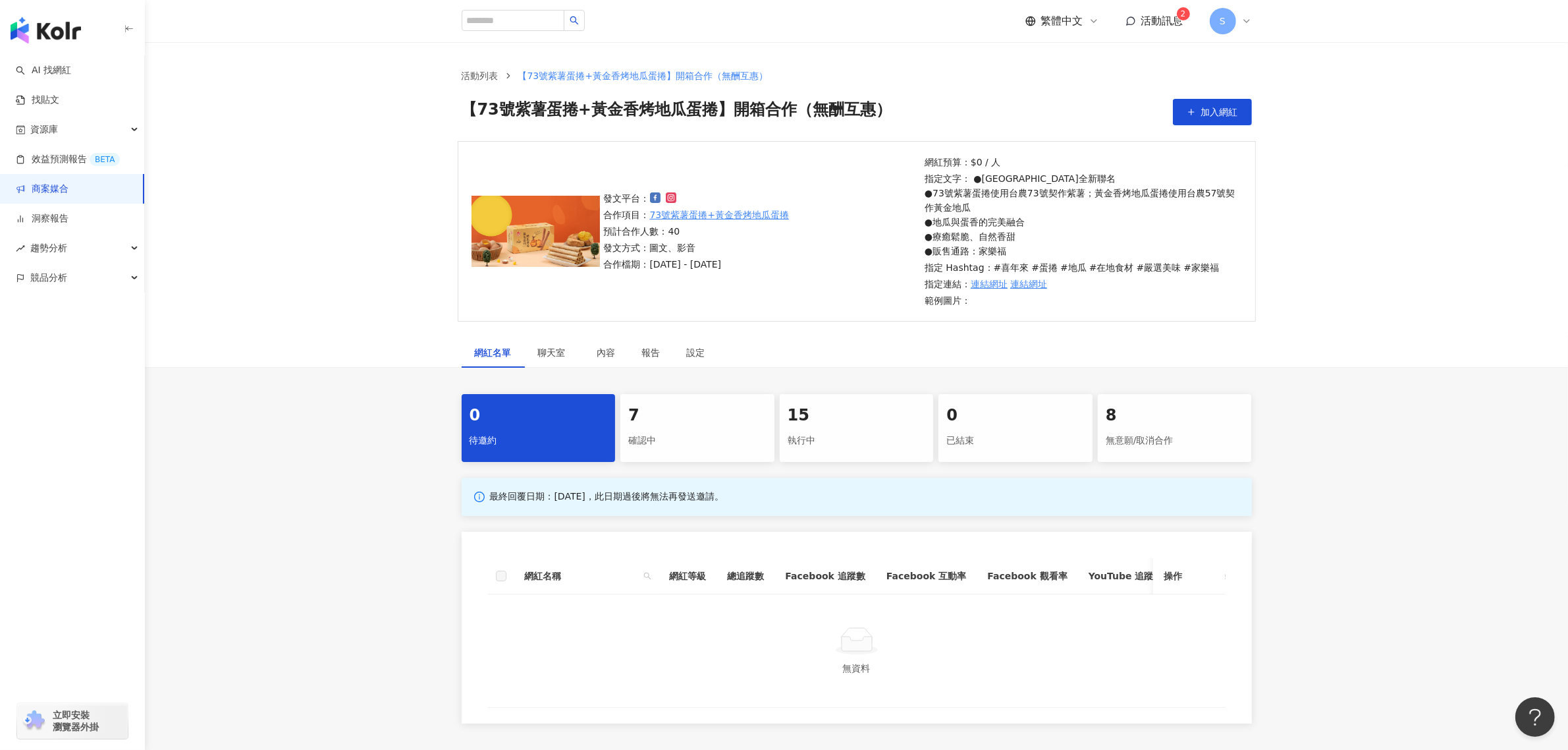
click at [683, 432] on div "確認中" at bounding box center [697, 440] width 138 height 22
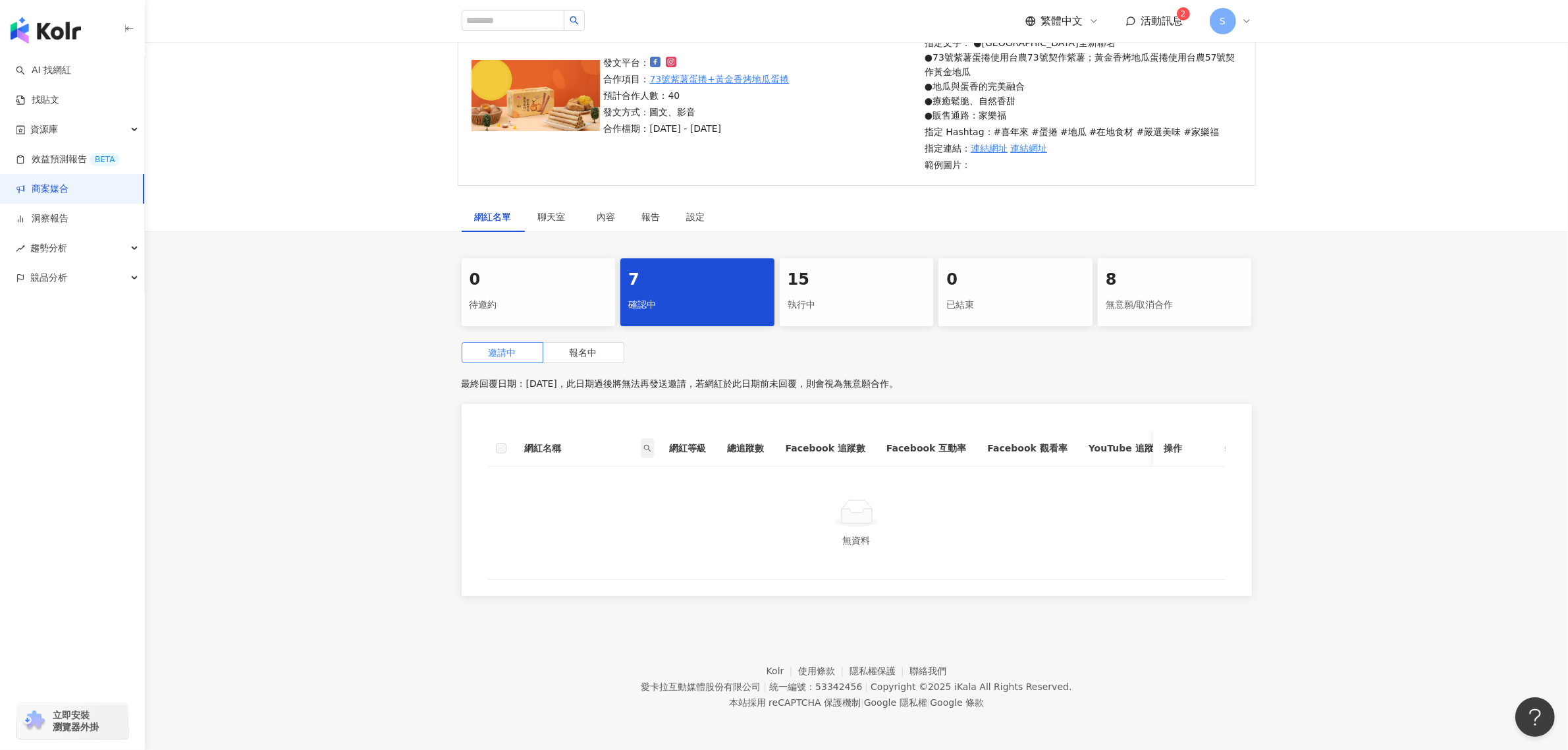
scroll to position [148, 0]
click at [585, 347] on span "報名中" at bounding box center [583, 352] width 27 height 11
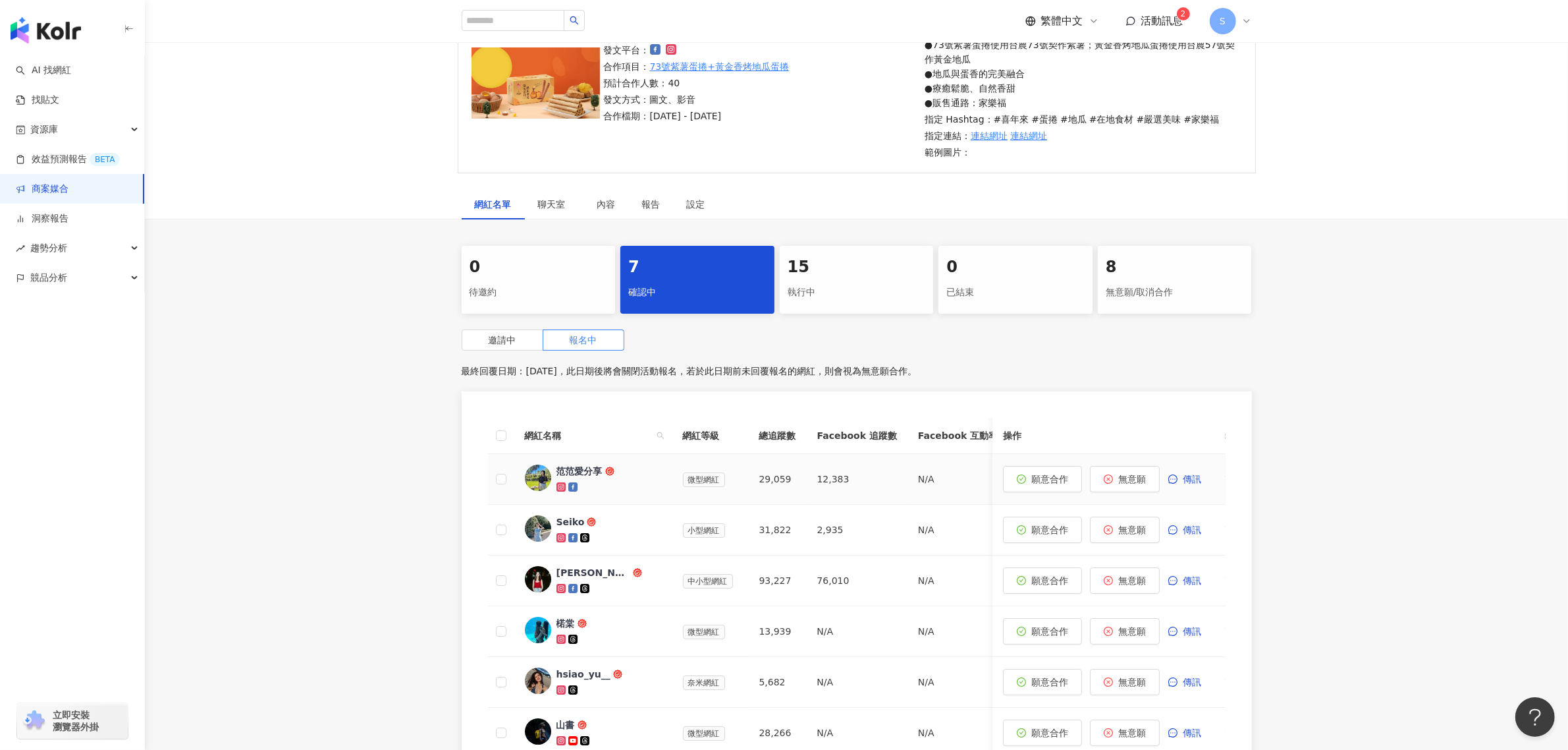
click at [589, 469] on div "范范愛分享" at bounding box center [579, 471] width 46 height 13
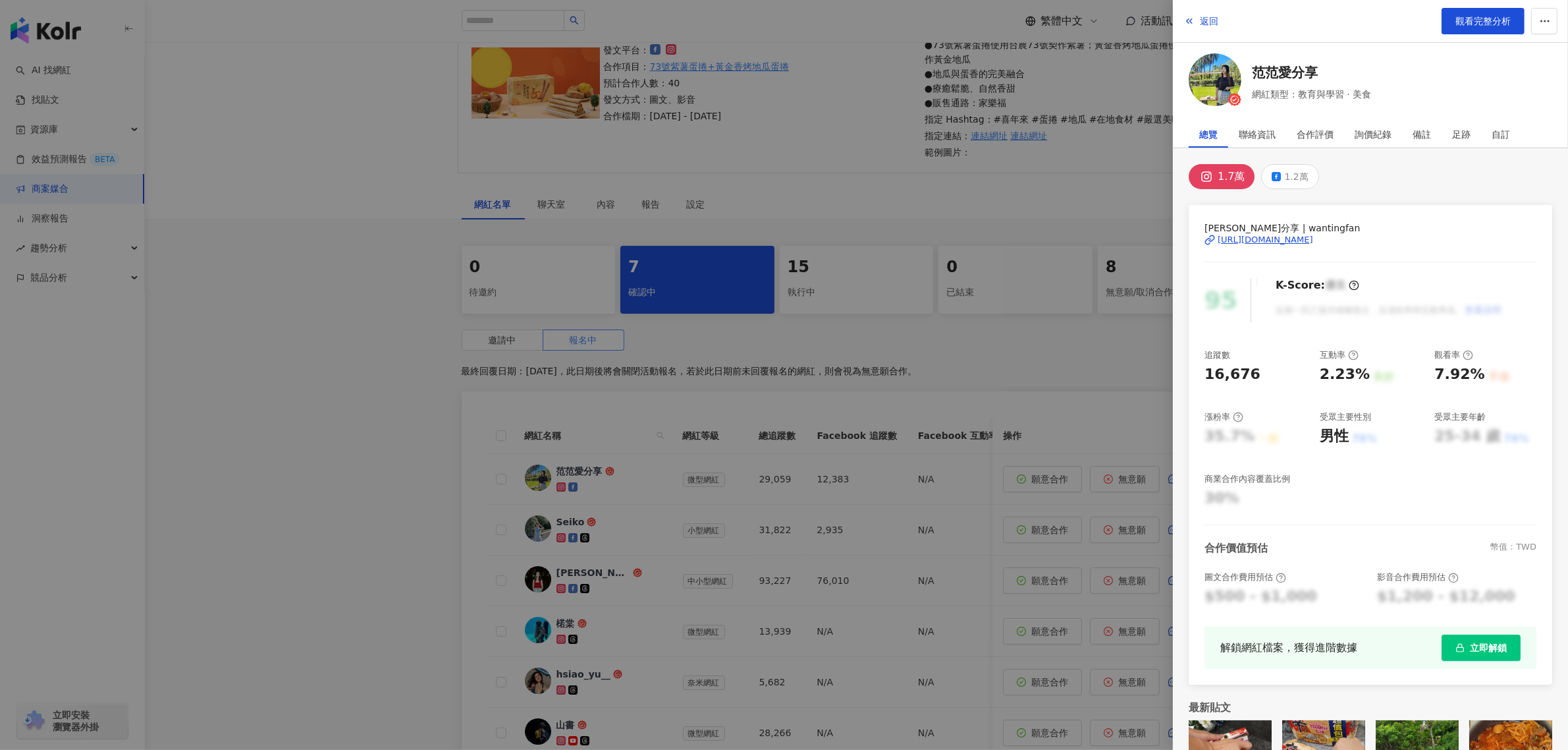
click at [1239, 239] on div "https://www.instagram.com/wantingfan/" at bounding box center [1266, 240] width 96 height 12
click at [935, 461] on div at bounding box center [784, 375] width 1568 height 750
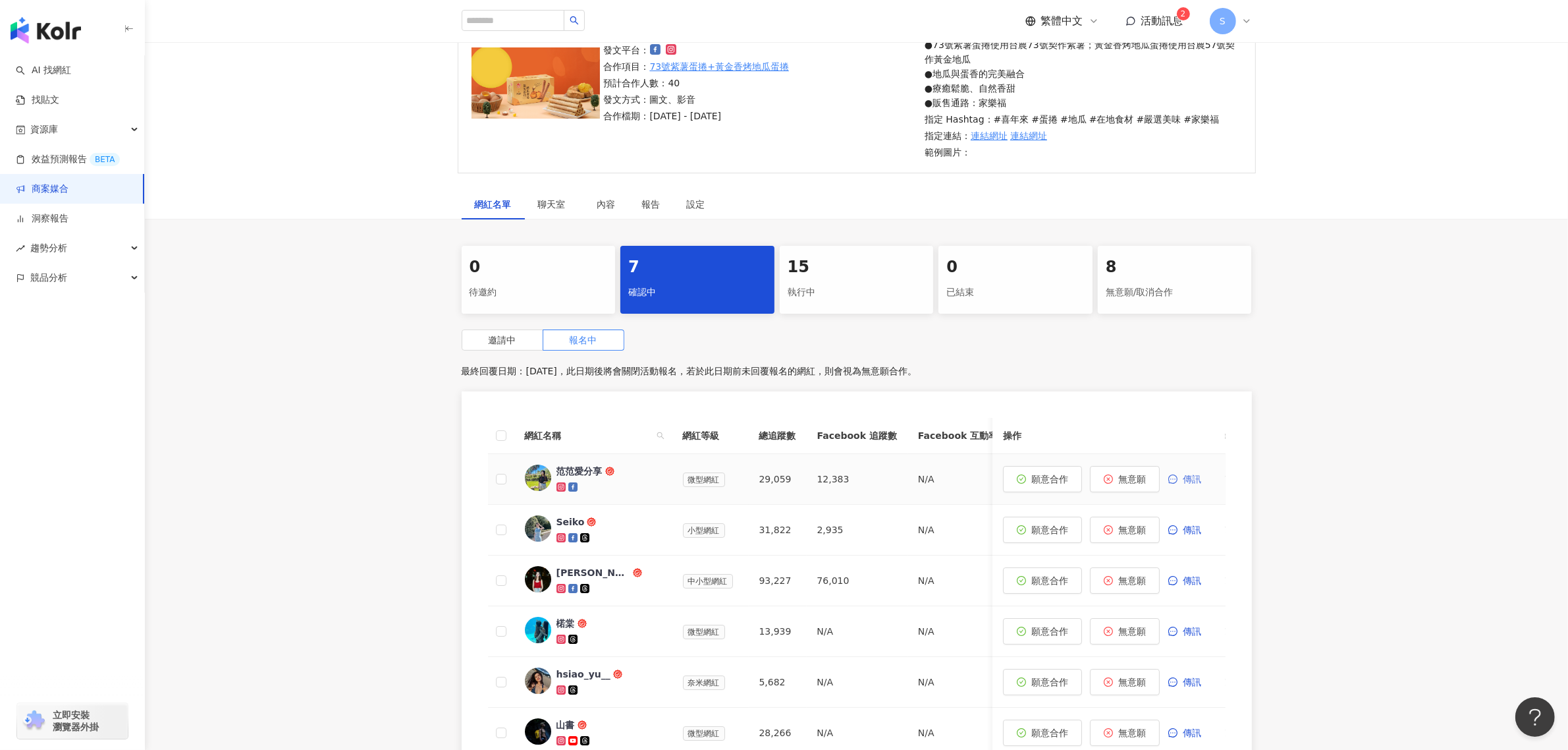
click at [1186, 478] on span "傳訊" at bounding box center [1192, 479] width 18 height 11
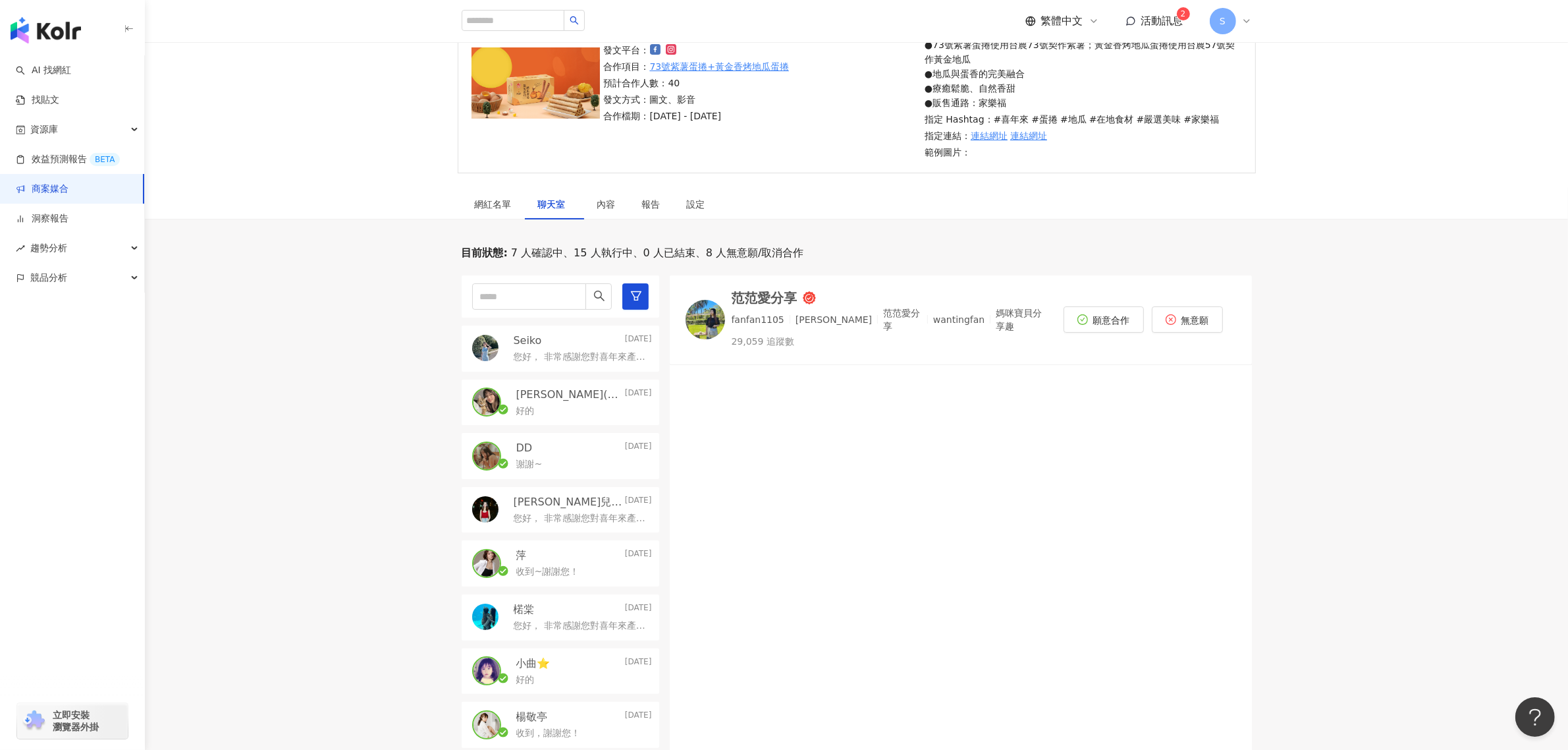
click at [581, 354] on p "您好， 非常感謝您對喜年來產品的支持與喜愛！經評估後，認為您的形象及發佈內容符合地瓜蛋捲的產品訴求，有意願與您進行進一步的合作。 然而在確認合作前，想先與您確…" at bounding box center [580, 357] width 133 height 13
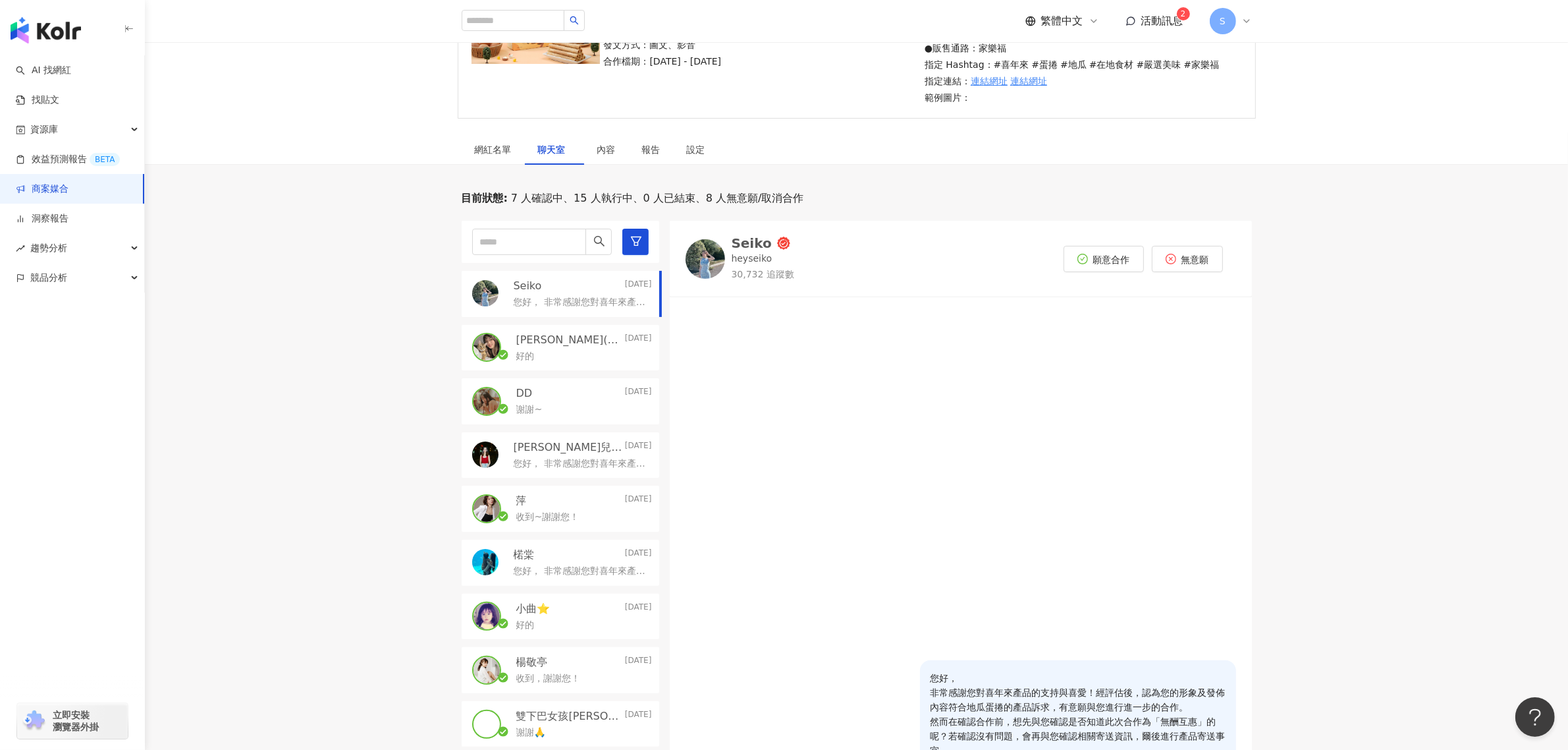
scroll to position [313, 0]
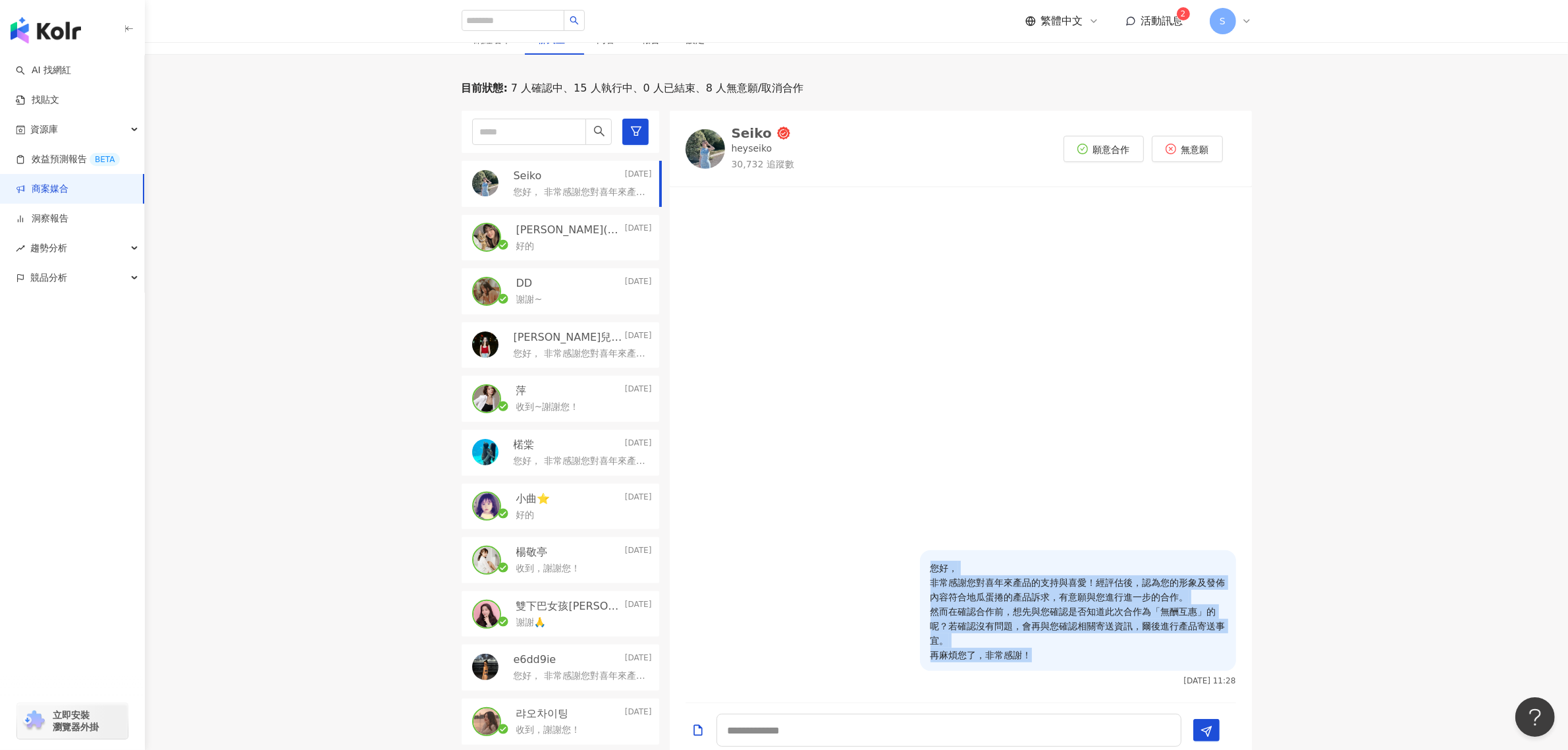
drag, startPoint x: 1078, startPoint y: 666, endPoint x: 900, endPoint y: 564, distance: 205.2
click at [900, 564] on div "您好， 非常感謝您對喜年來產品的支持與喜愛！經評估後，認為您的形象及發佈內容符合地瓜蛋捲的產品訴求，有意願與您進行進一步的合作。 然而在確認合作前，想先與您確…" at bounding box center [961, 618] width 551 height 135
copy p "您好， 非常感謝您對喜年來產品的支持與喜愛！經評估後，認為您的形象及發佈內容符合地瓜蛋捲的產品訴求，有意願與您進行進一步的合作。 然而在確認合作前，想先與您確…"
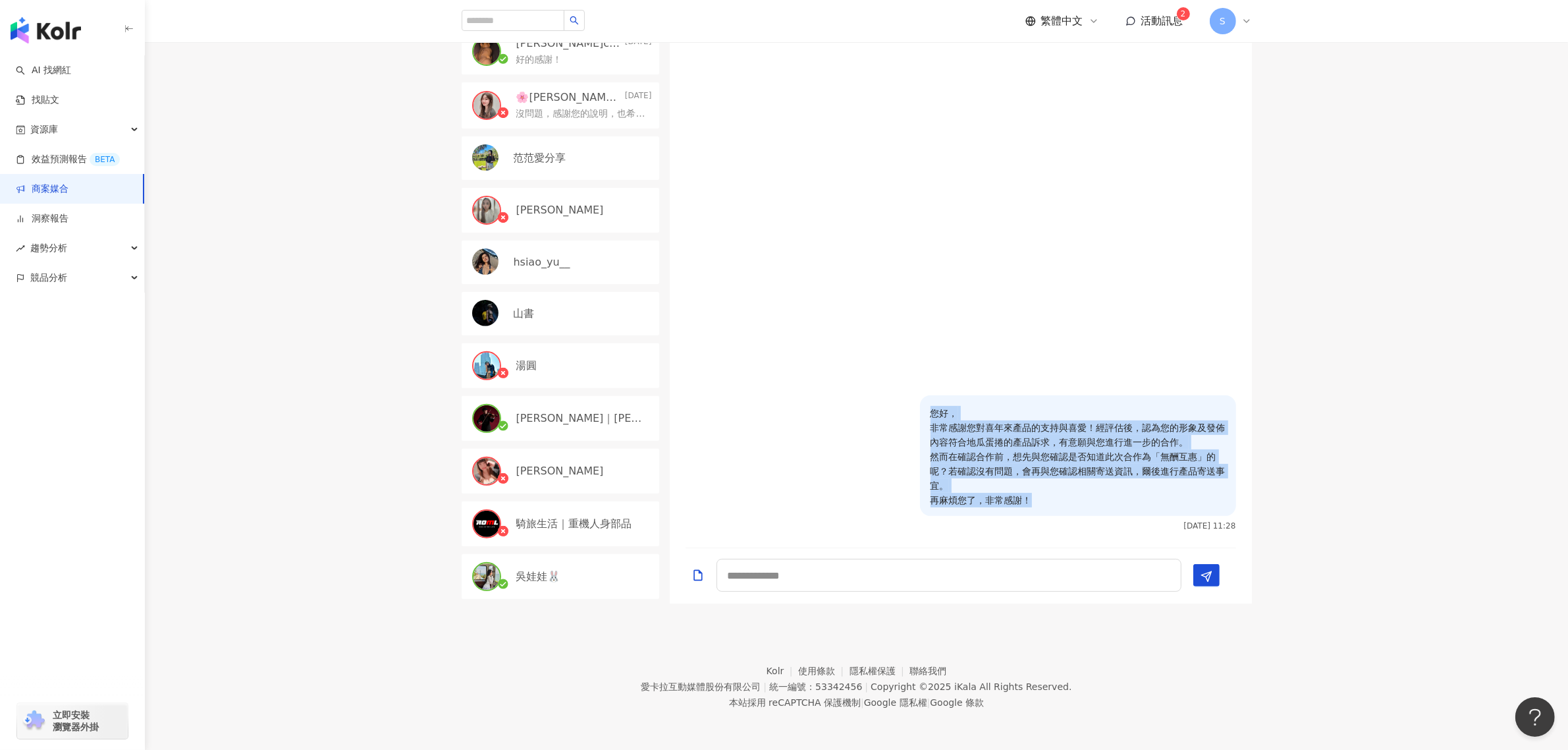
scroll to position [647, 0]
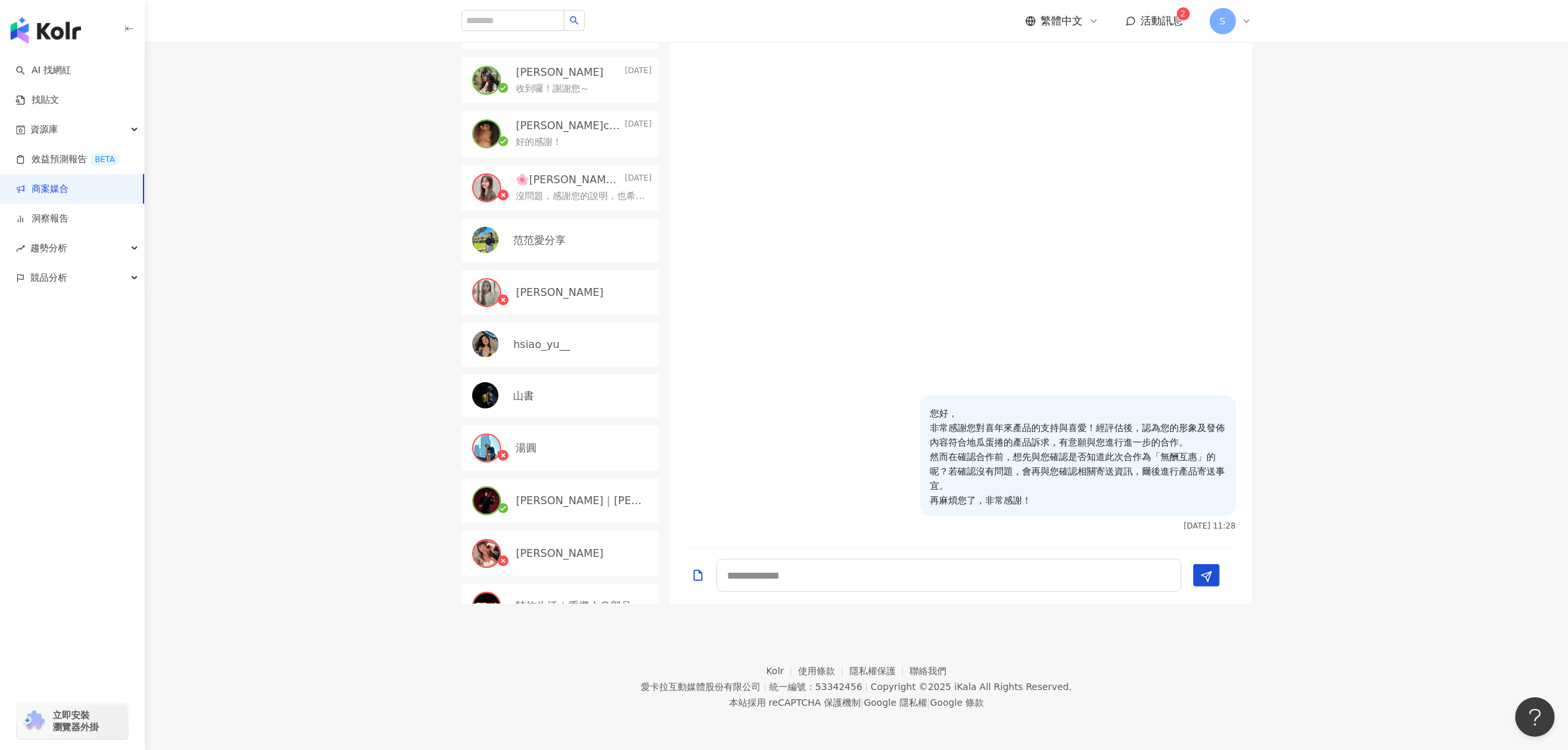
click at [624, 225] on div "范范愛分享" at bounding box center [560, 240] width 198 height 43
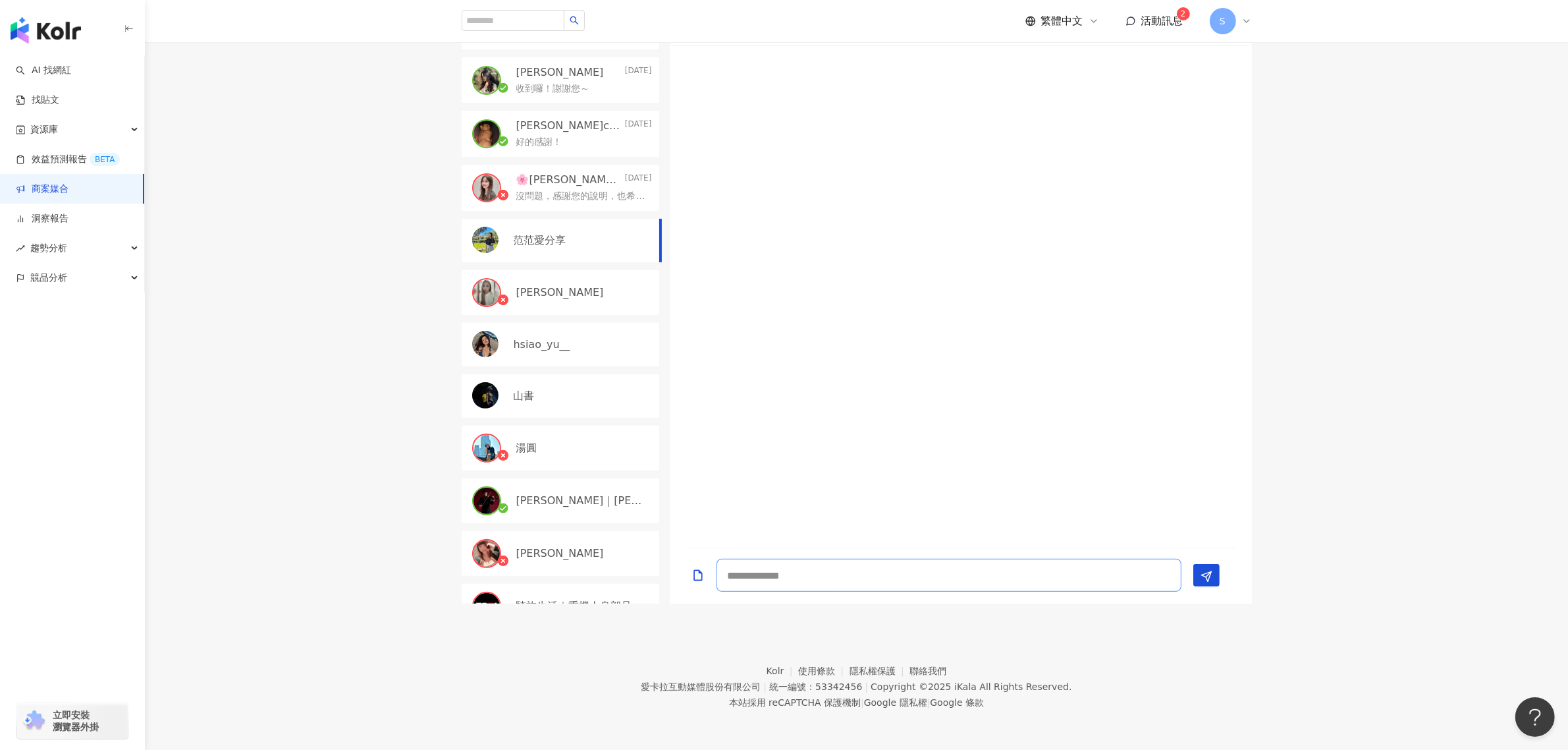
click at [903, 565] on textarea at bounding box center [949, 575] width 465 height 33
paste textarea "**********"
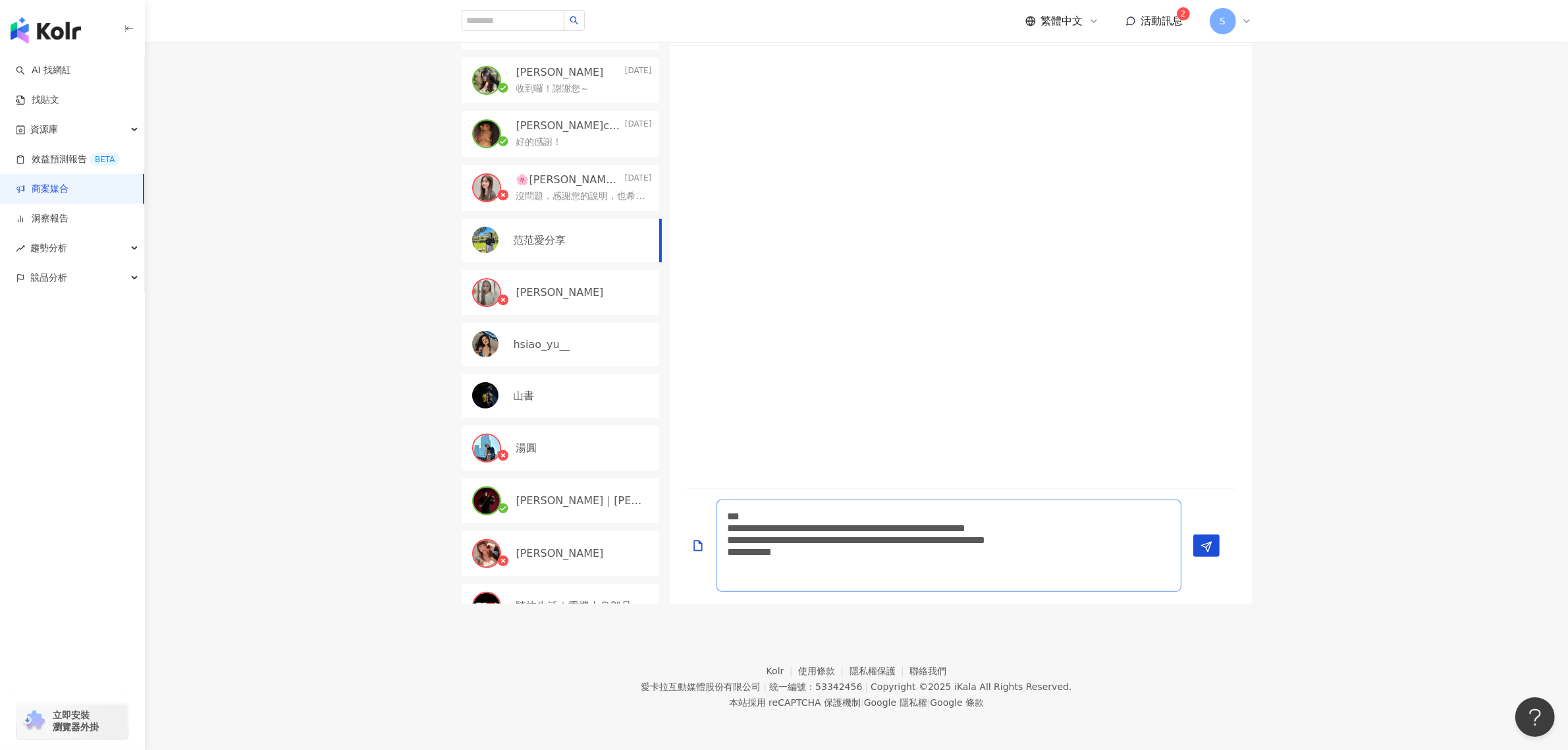
scroll to position [2, 0]
type textarea "**********"
click at [1207, 544] on polygon "Send" at bounding box center [1206, 547] width 10 height 10
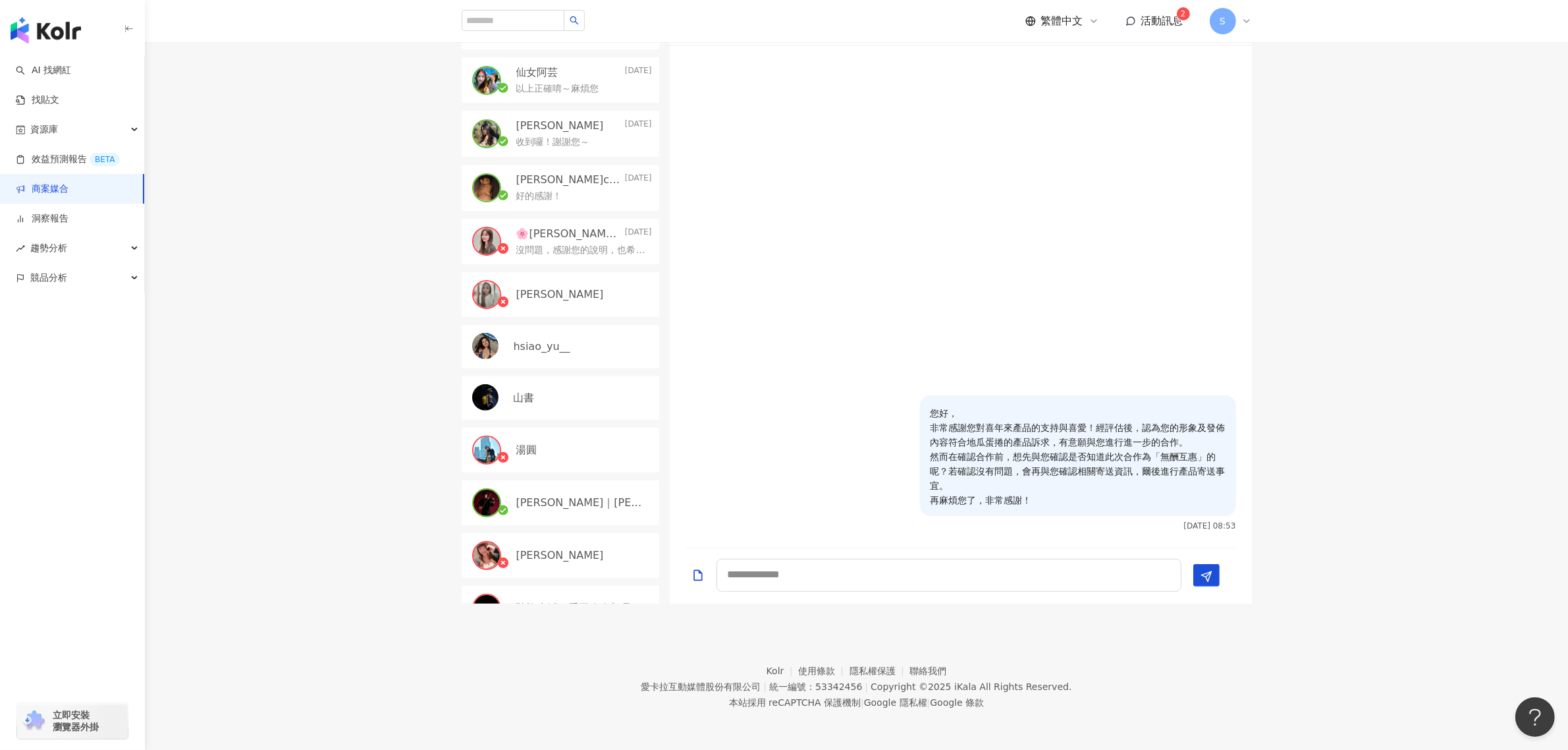
scroll to position [0, 0]
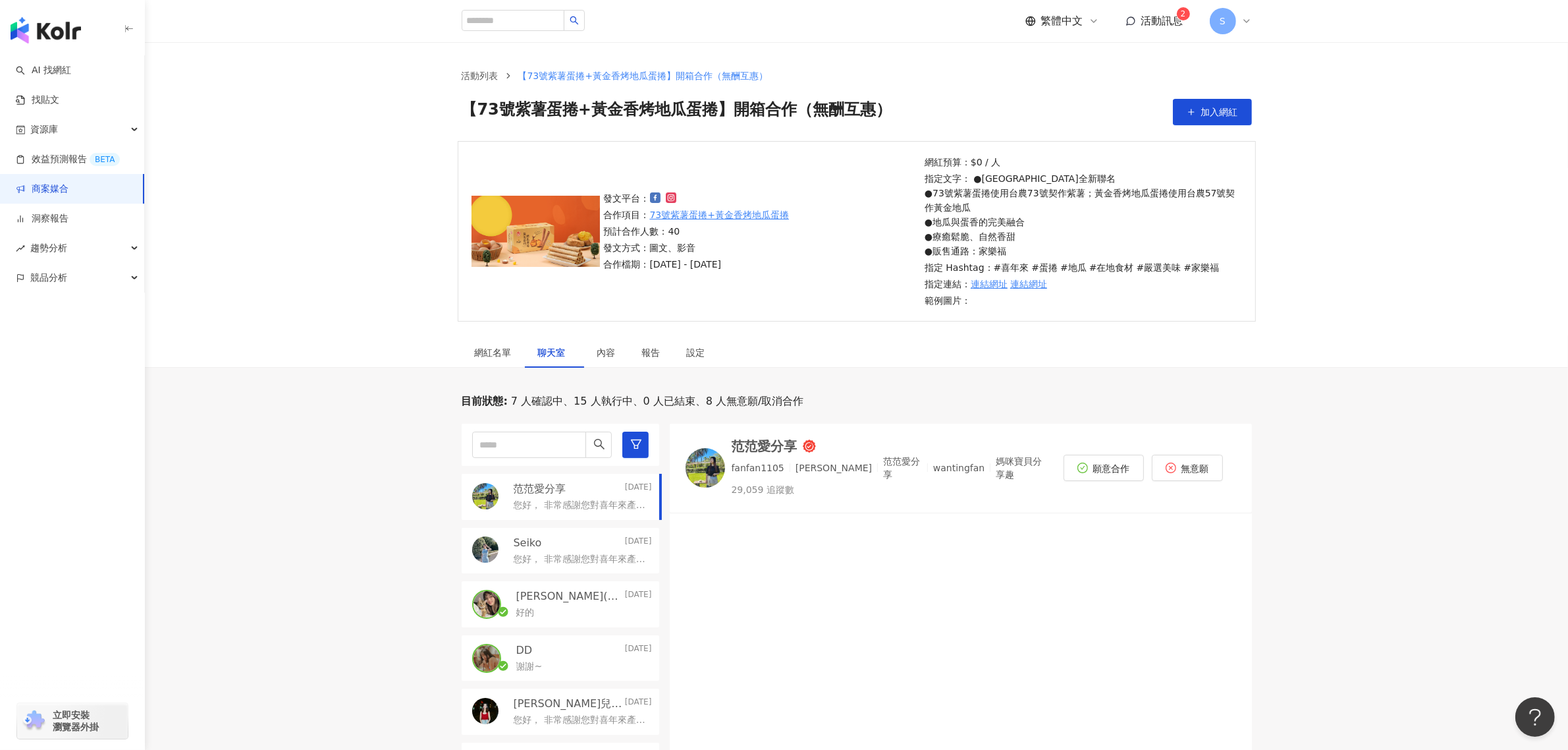
click at [68, 183] on link "商案媒合" at bounding box center [42, 189] width 52 height 13
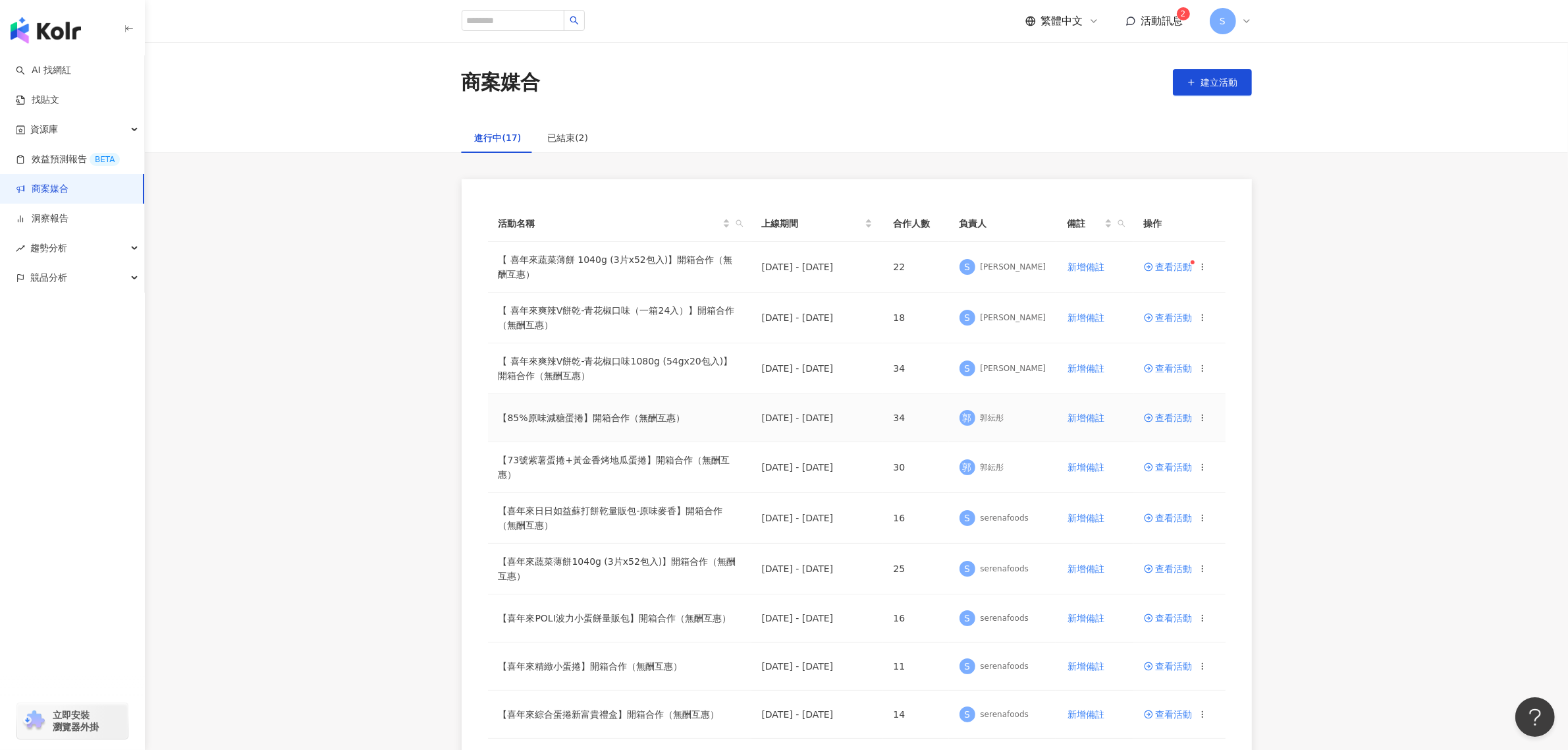
click at [1157, 416] on span "查看活動" at bounding box center [1169, 418] width 49 height 9
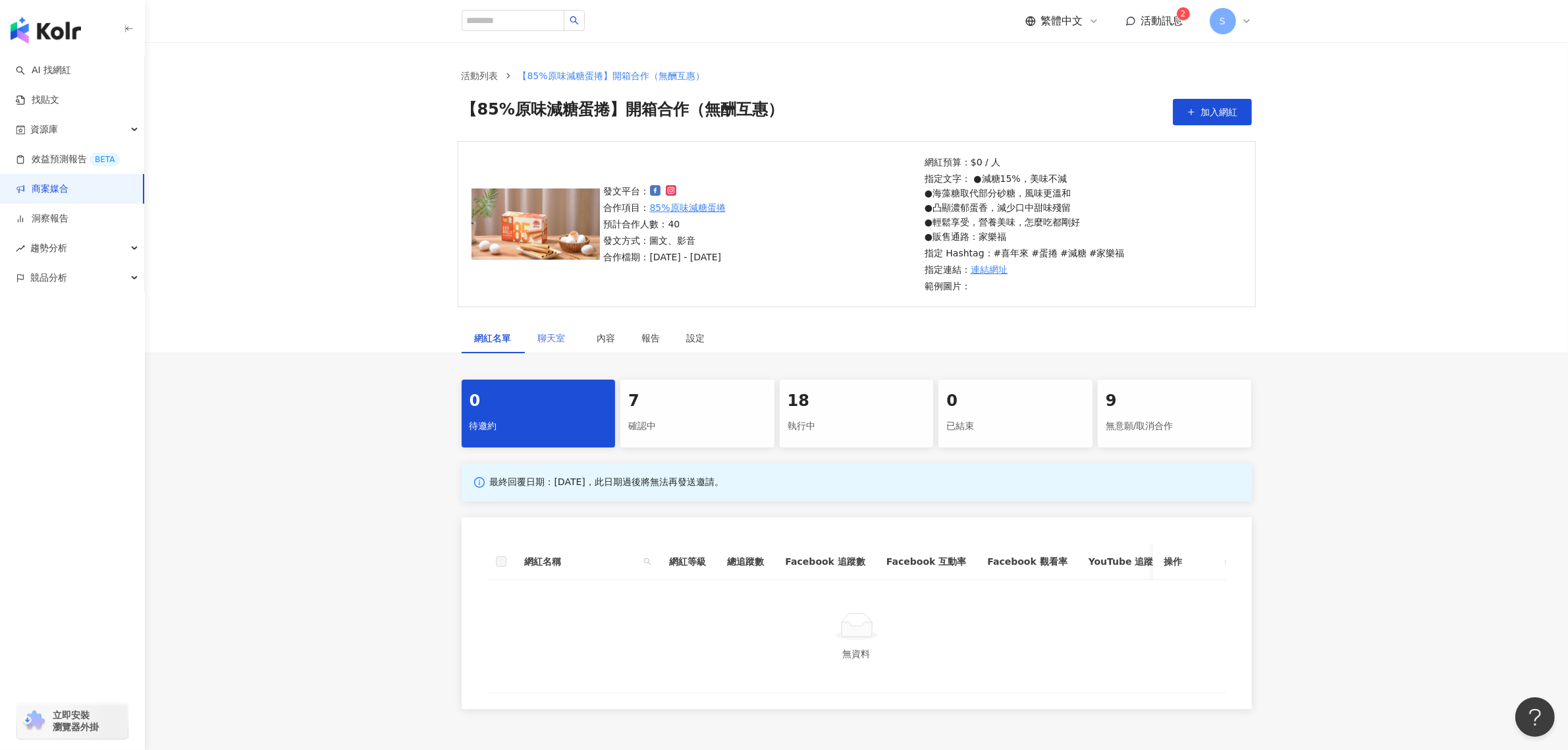
click at [554, 328] on div "聊天室" at bounding box center [554, 338] width 59 height 30
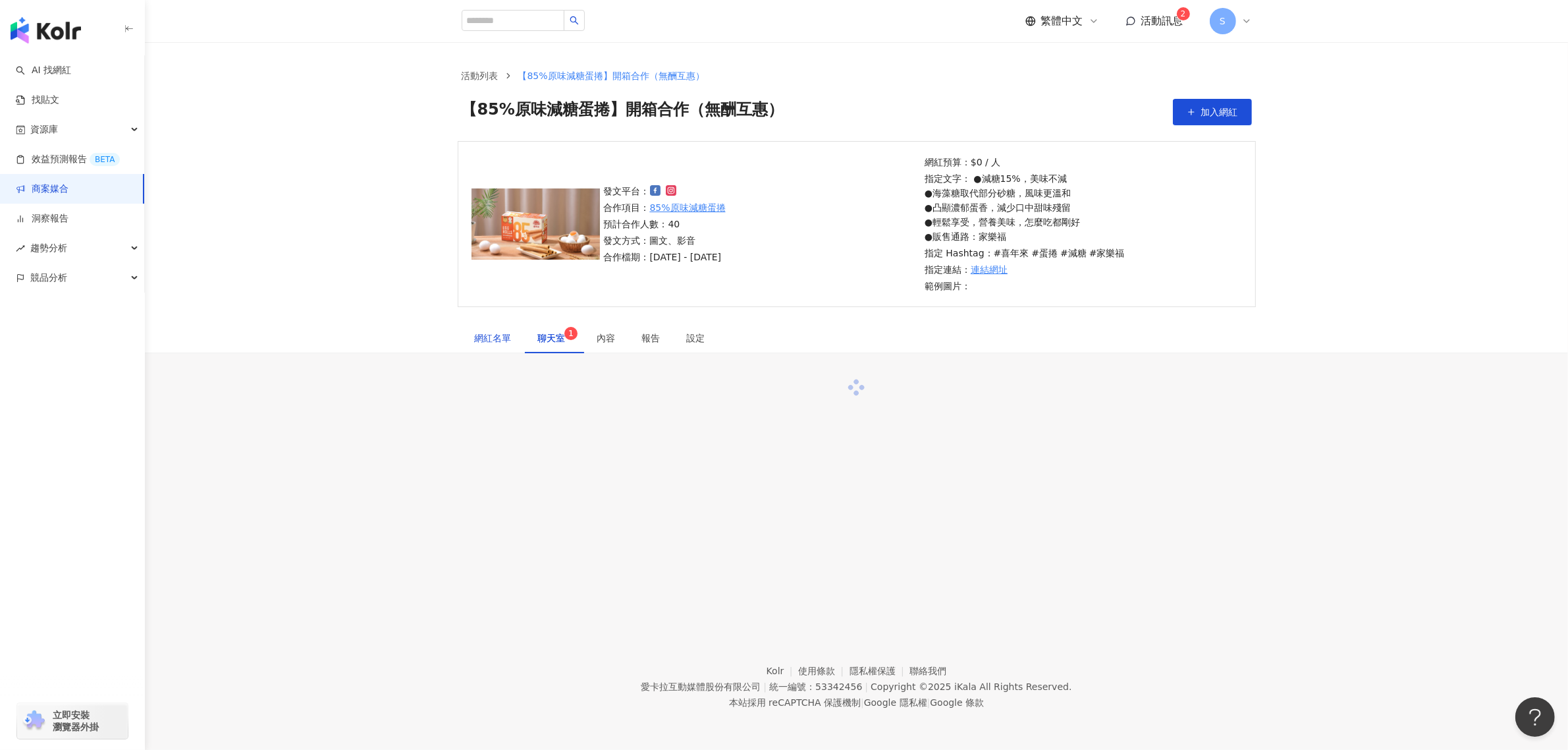
click at [492, 342] on div "網紅名單" at bounding box center [494, 338] width 37 height 14
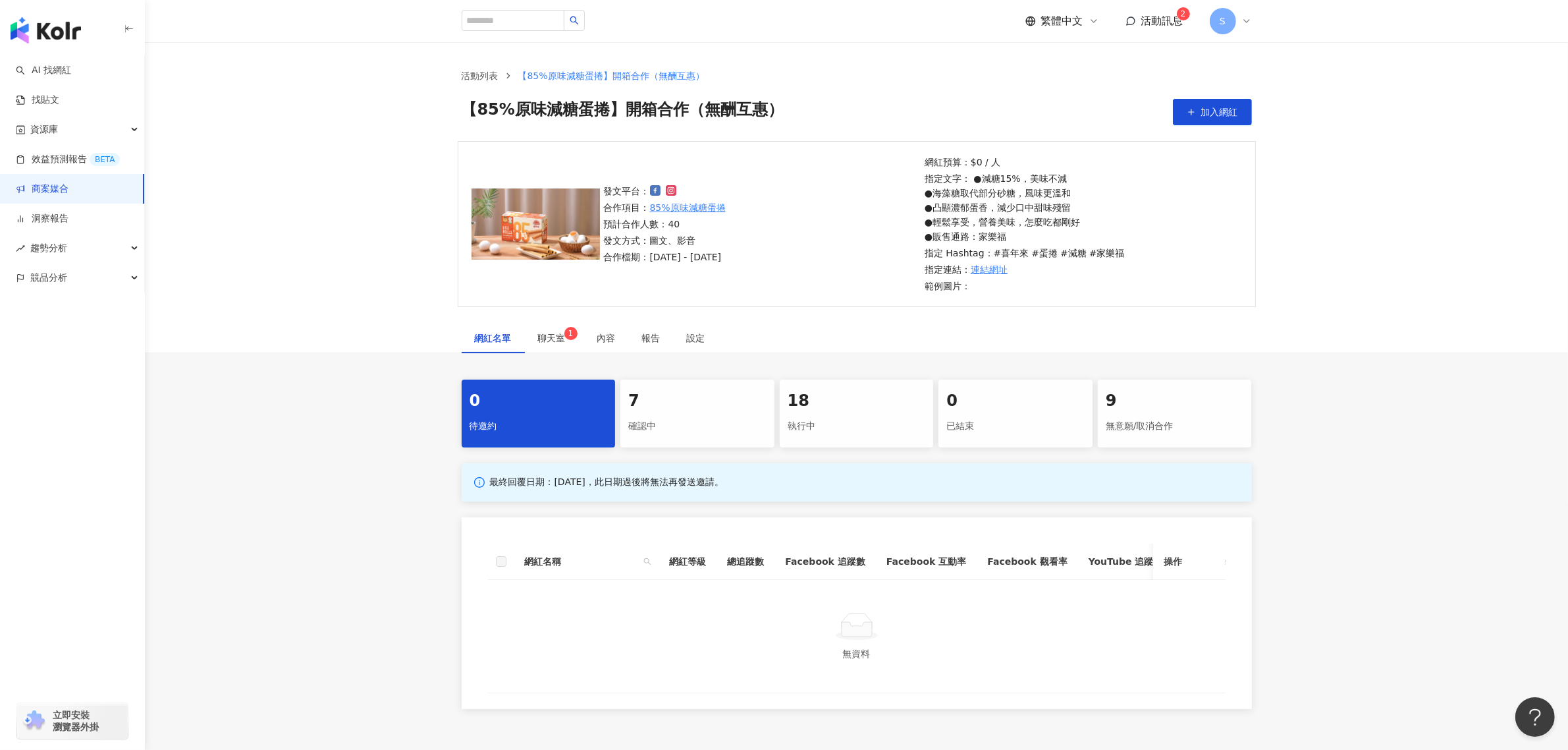
click at [709, 396] on div "7" at bounding box center [697, 401] width 138 height 22
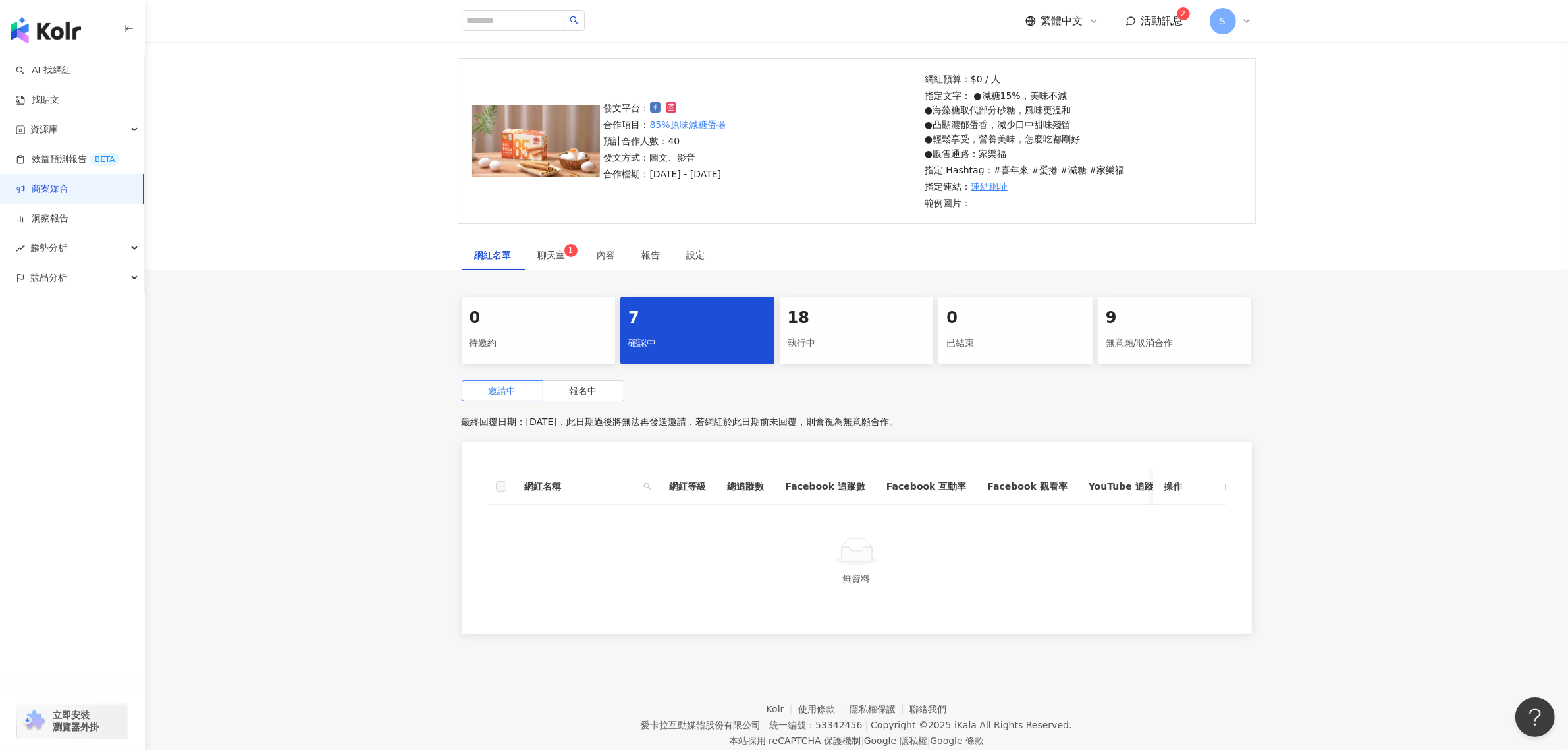
scroll to position [133, 0]
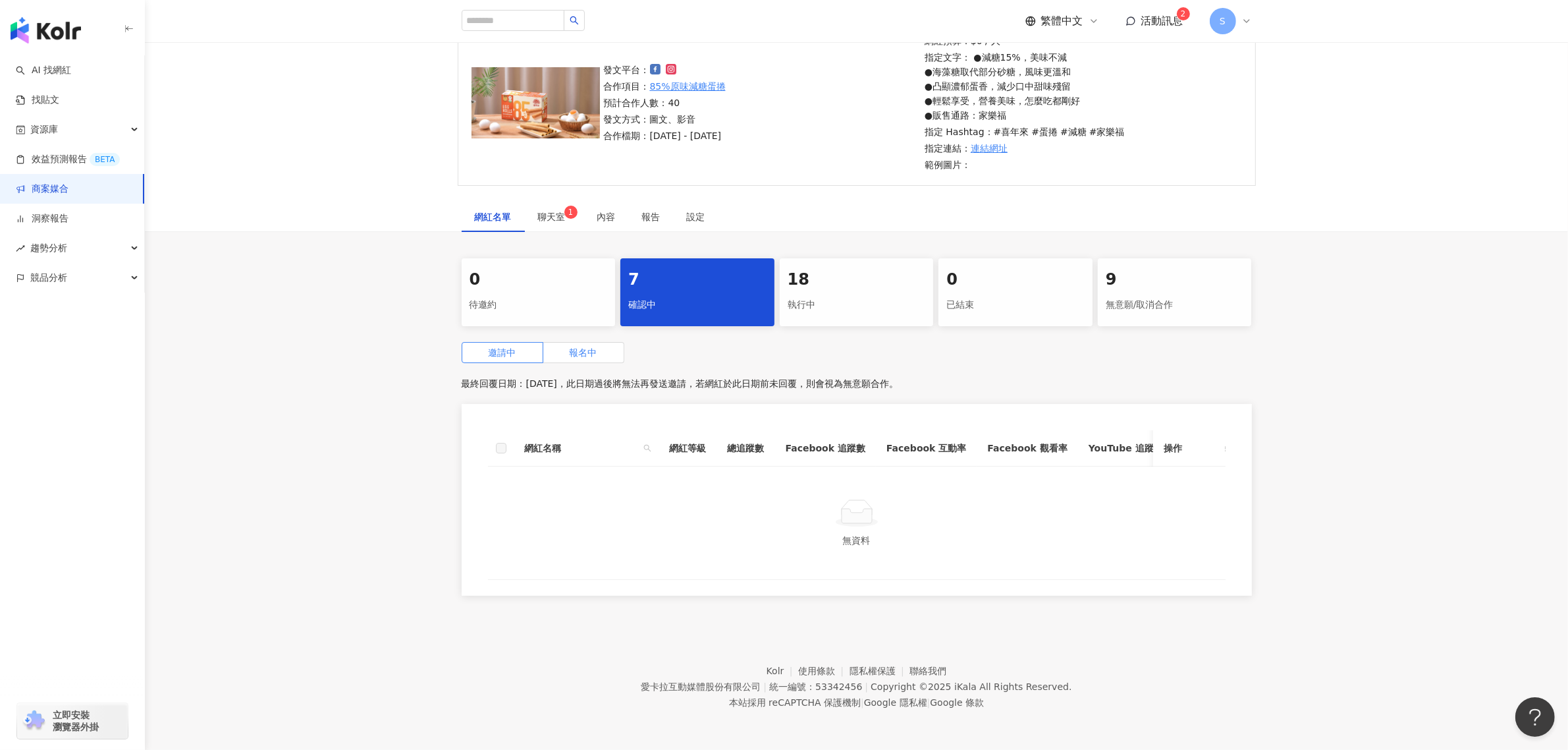
click at [597, 342] on label "報名中" at bounding box center [584, 353] width 81 height 21
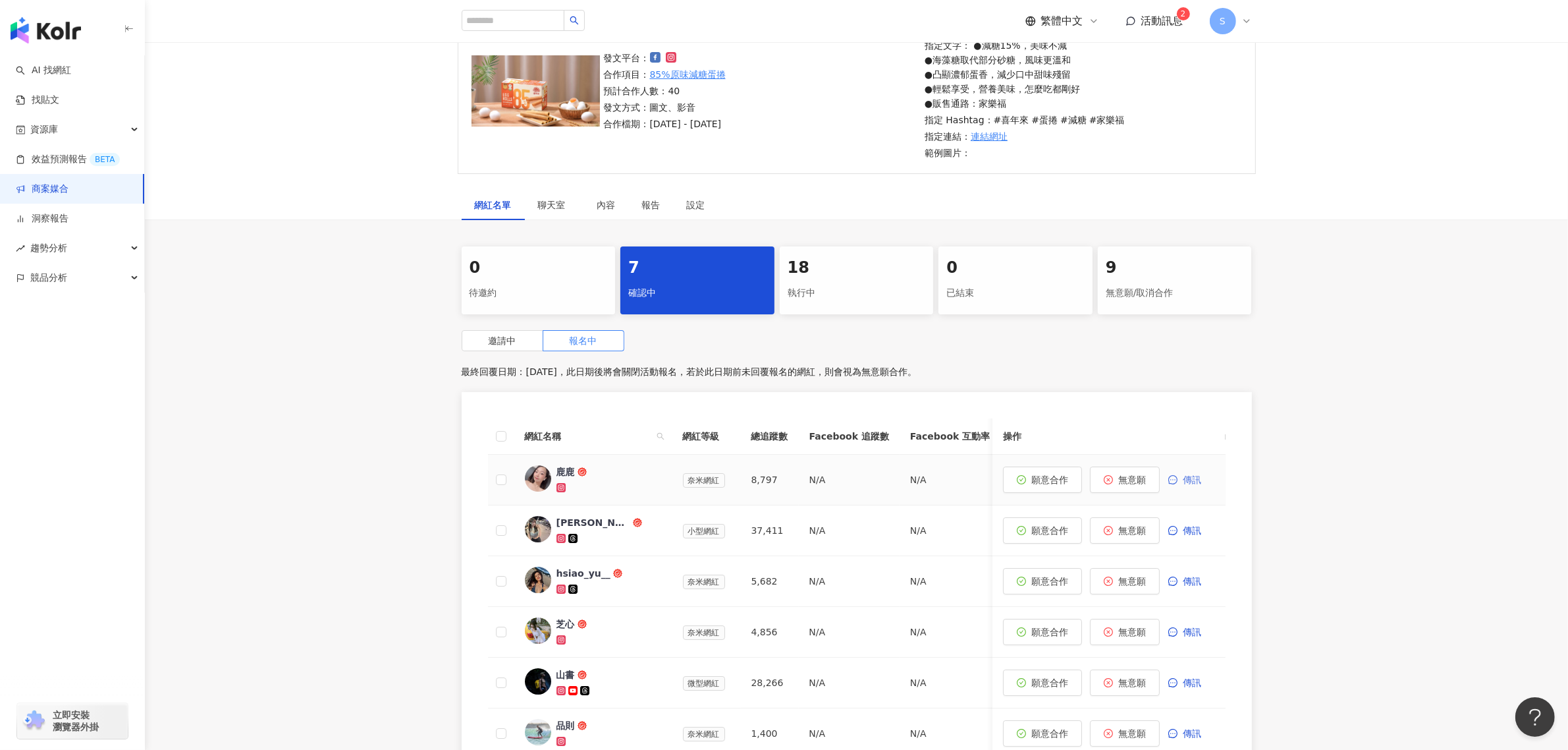
click at [1178, 482] on button "傳訊" at bounding box center [1192, 479] width 47 height 27
